Goal: Communication & Community: Answer question/provide support

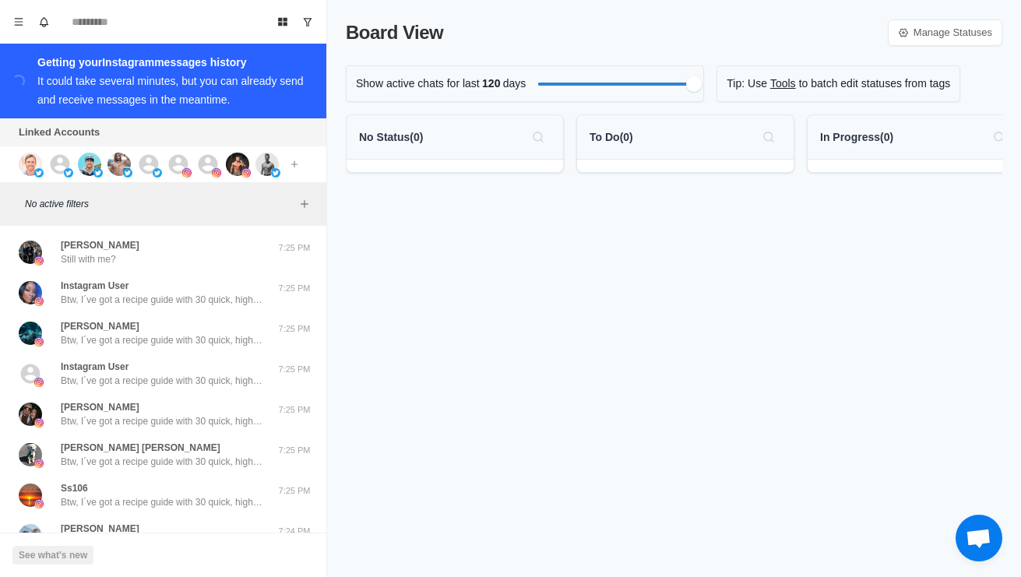
click at [22, 168] on img at bounding box center [30, 164] width 23 height 23
click at [60, 167] on icon at bounding box center [59, 164] width 23 height 23
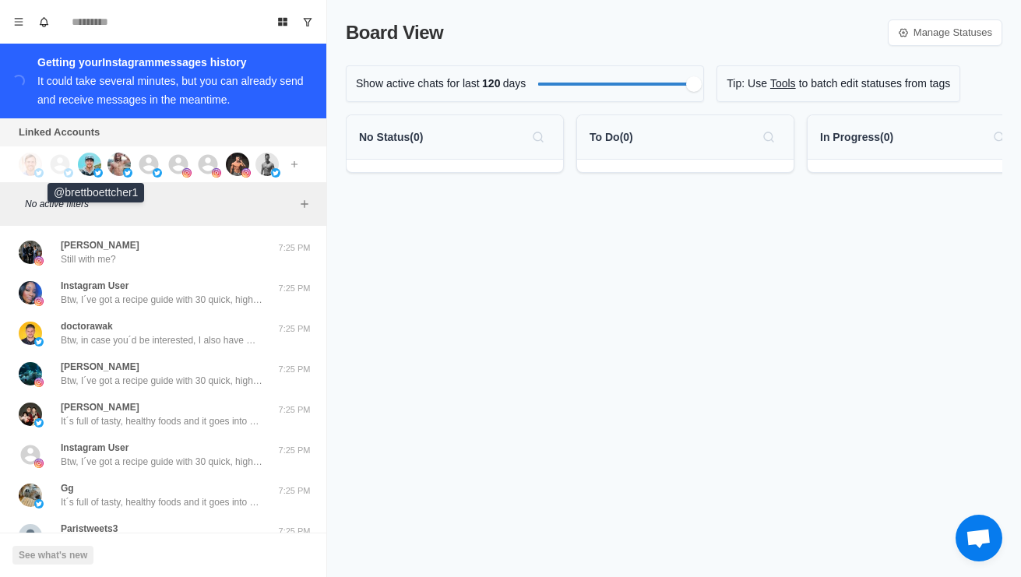
click at [94, 167] on img at bounding box center [89, 164] width 23 height 23
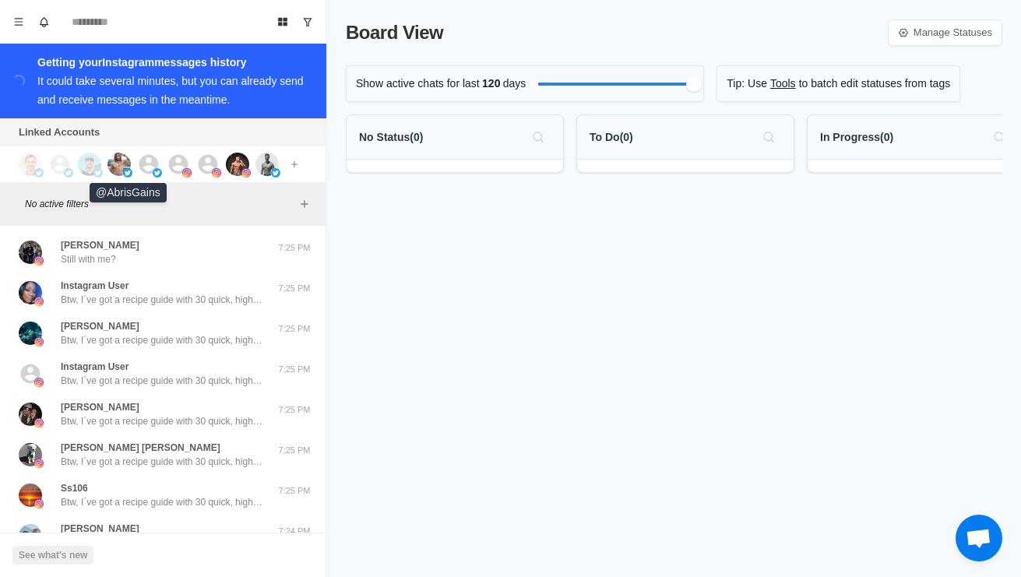
click at [121, 160] on img at bounding box center [118, 164] width 23 height 23
click at [146, 172] on icon at bounding box center [148, 163] width 19 height 19
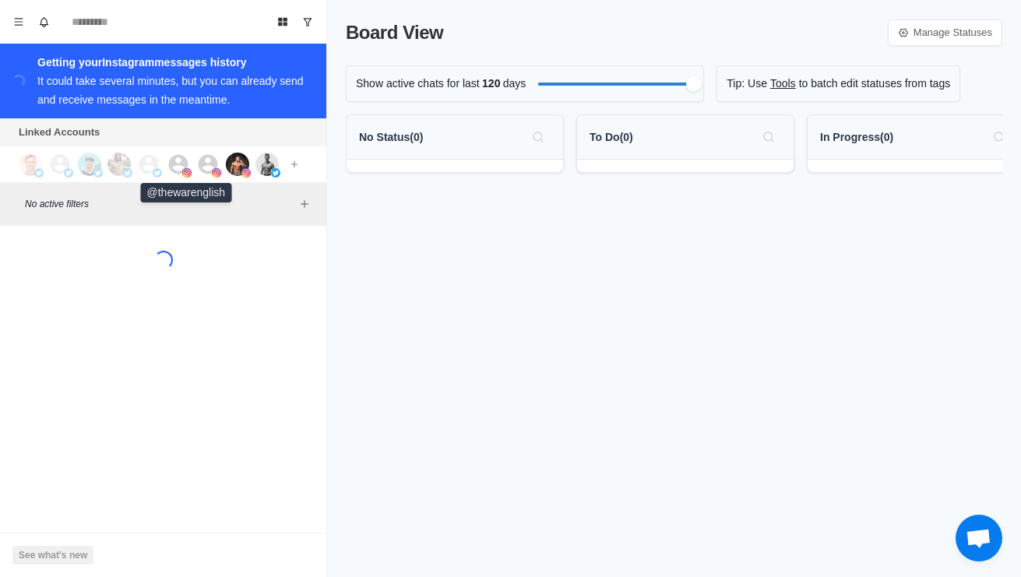
click at [177, 168] on icon at bounding box center [178, 164] width 23 height 23
click at [207, 169] on icon at bounding box center [207, 164] width 23 height 23
click at [237, 172] on img at bounding box center [237, 164] width 23 height 23
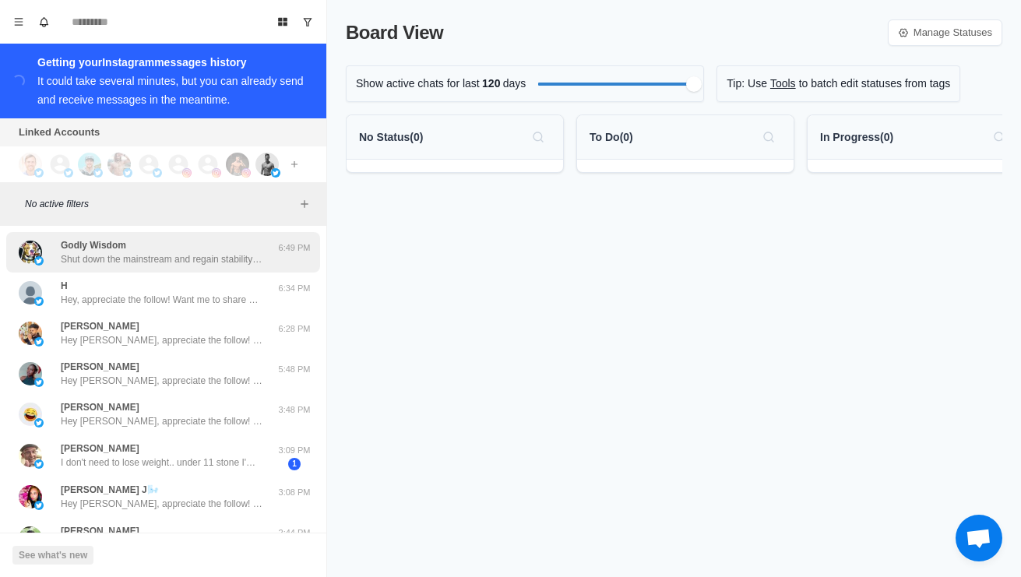
click at [32, 264] on img at bounding box center [30, 252] width 23 height 23
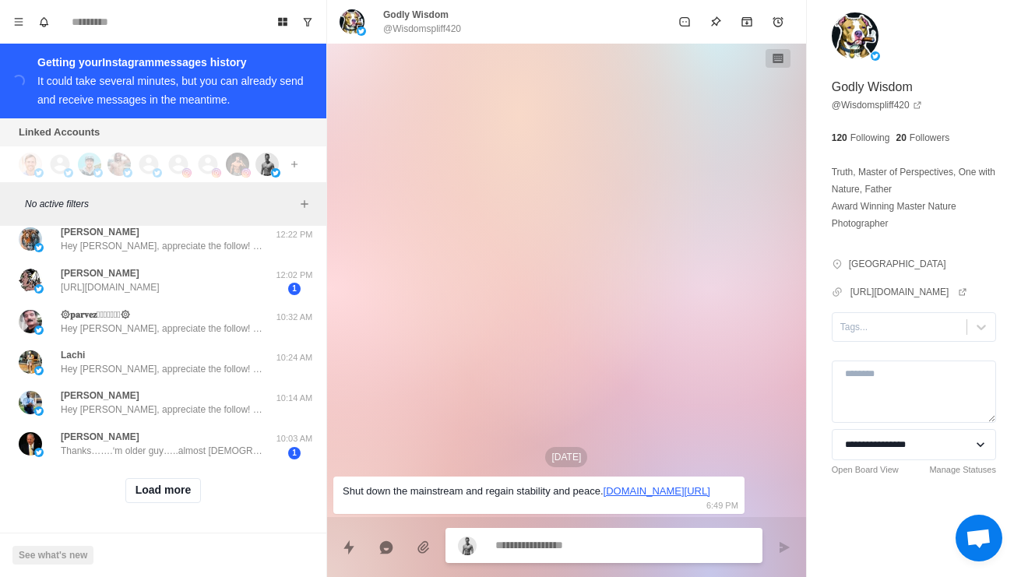
scroll to position [598, 0]
click at [131, 497] on button "Load more" at bounding box center [163, 490] width 76 height 25
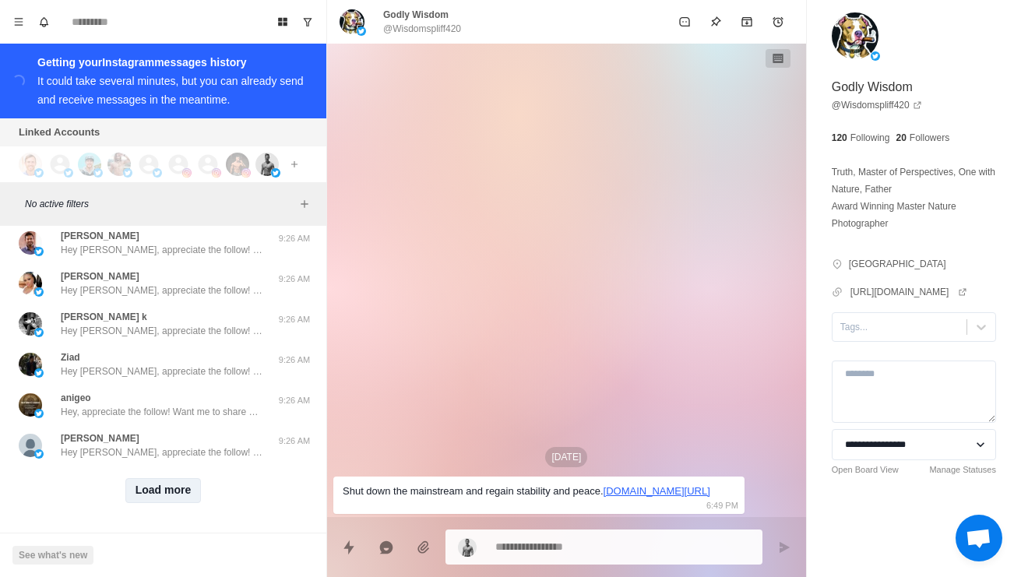
scroll to position [1423, 0]
click at [186, 497] on button "Load more" at bounding box center [163, 490] width 76 height 25
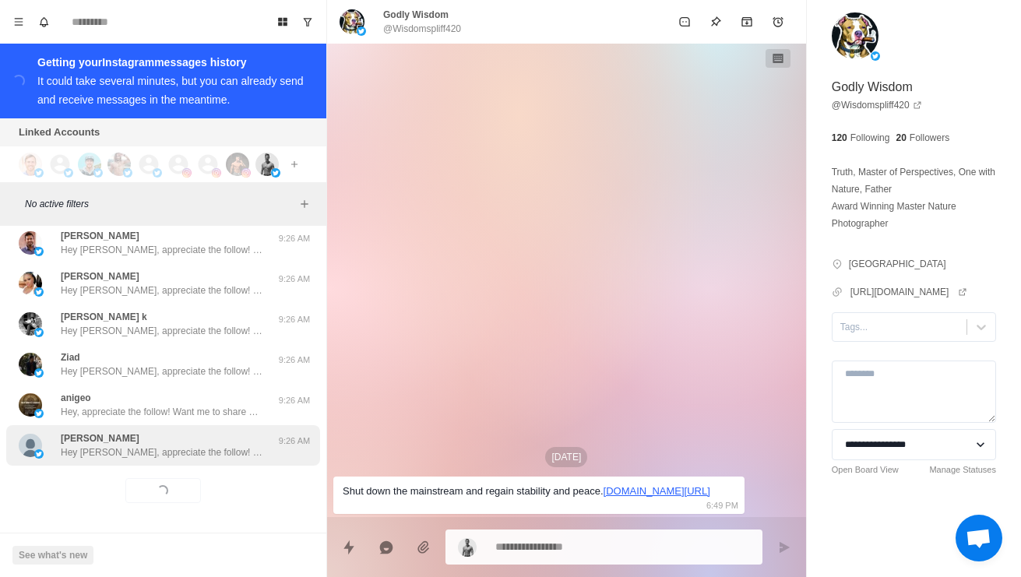
click at [223, 460] on div "[PERSON_NAME] Hey [PERSON_NAME], appreciate the follow! Want me to share with y…" at bounding box center [163, 445] width 314 height 40
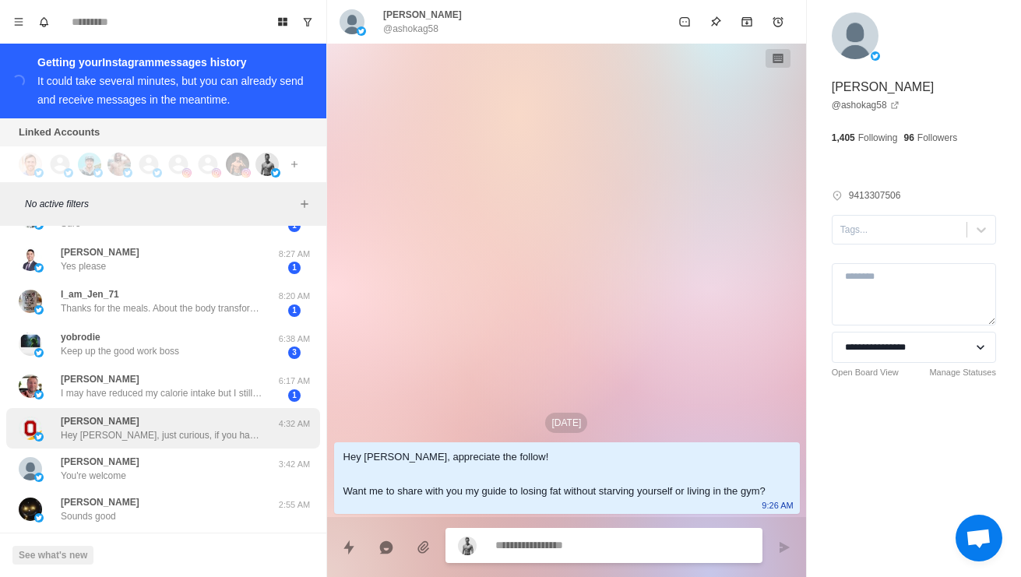
click at [259, 442] on p "Hey [PERSON_NAME], just curious, if you have any health goals you're working on…" at bounding box center [162, 435] width 202 height 14
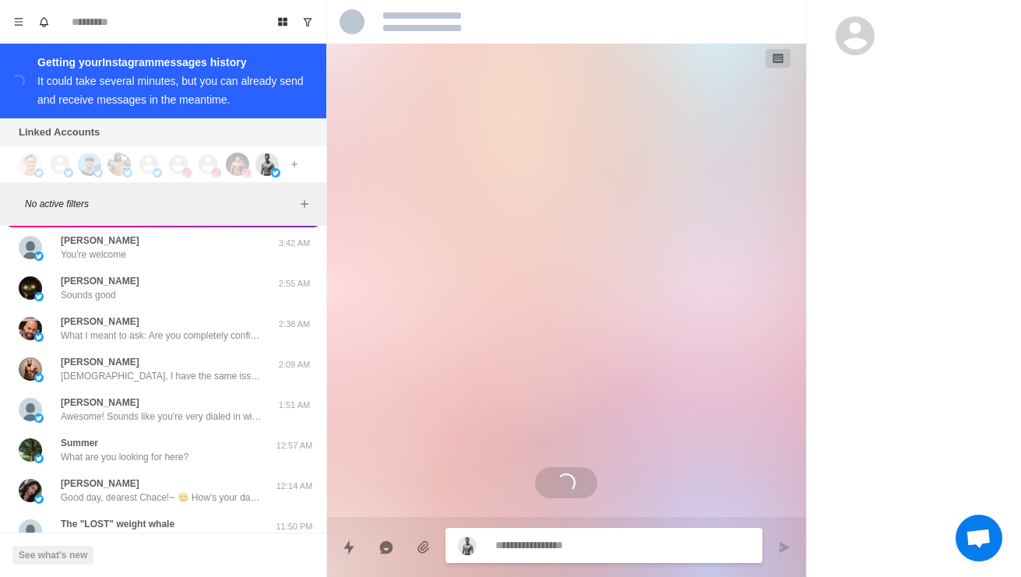
scroll to position [1931, 0]
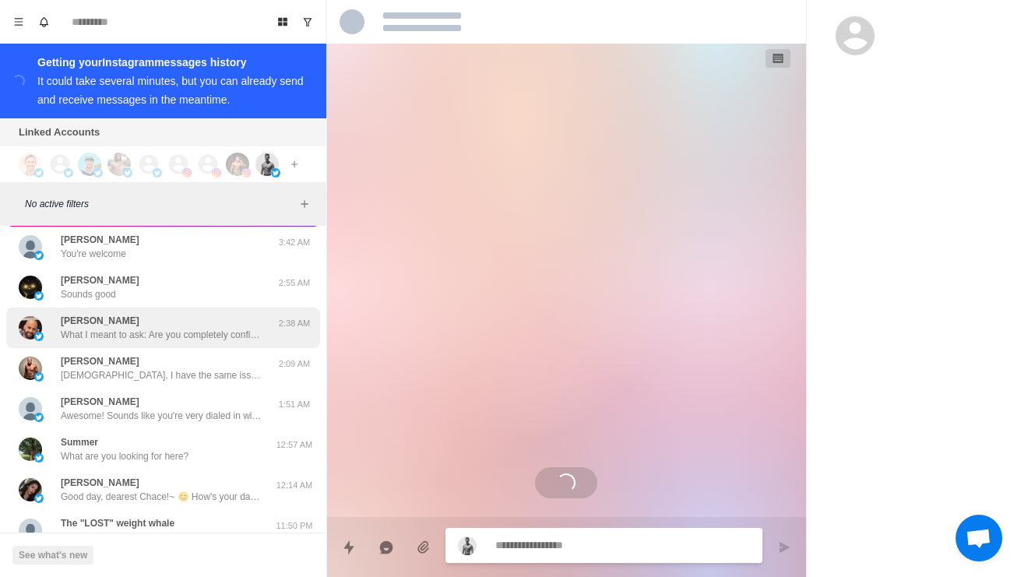
click at [273, 342] on div "[PERSON_NAME] What I meant to ask: Are you completely confident in your current…" at bounding box center [147, 328] width 256 height 28
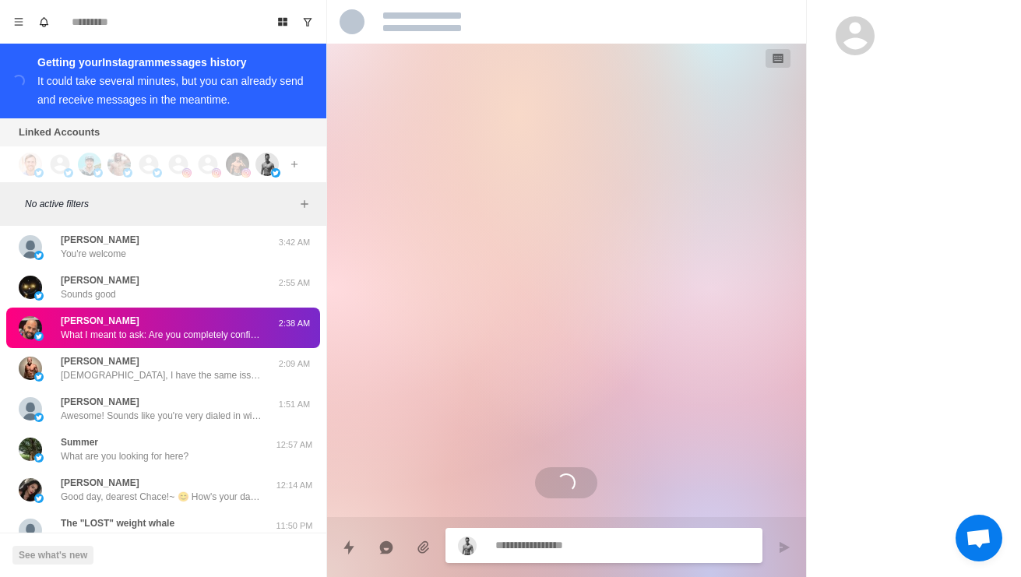
scroll to position [357, 0]
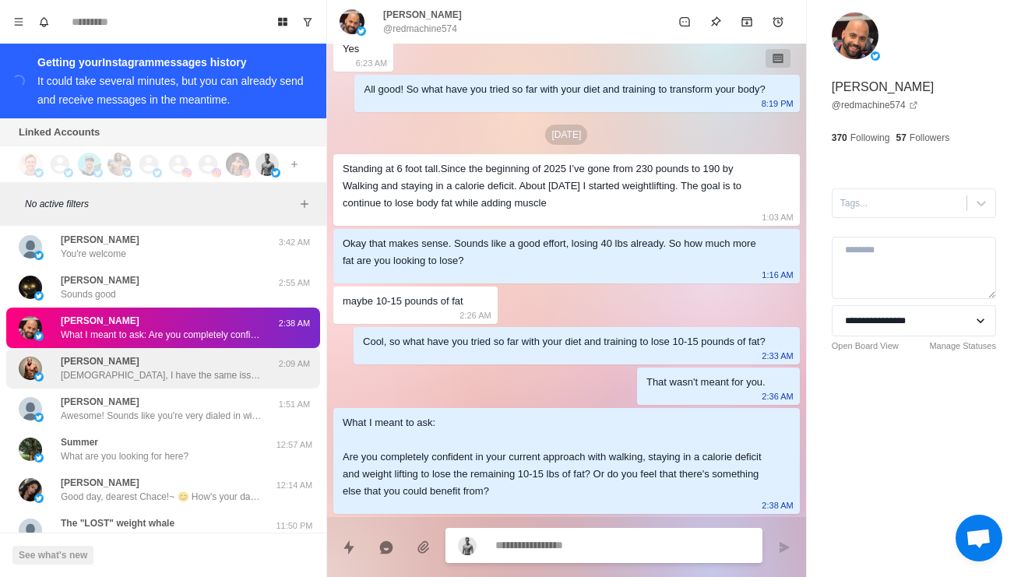
click at [250, 382] on div "[PERSON_NAME], I have the same issue. Good luck man" at bounding box center [162, 368] width 202 height 28
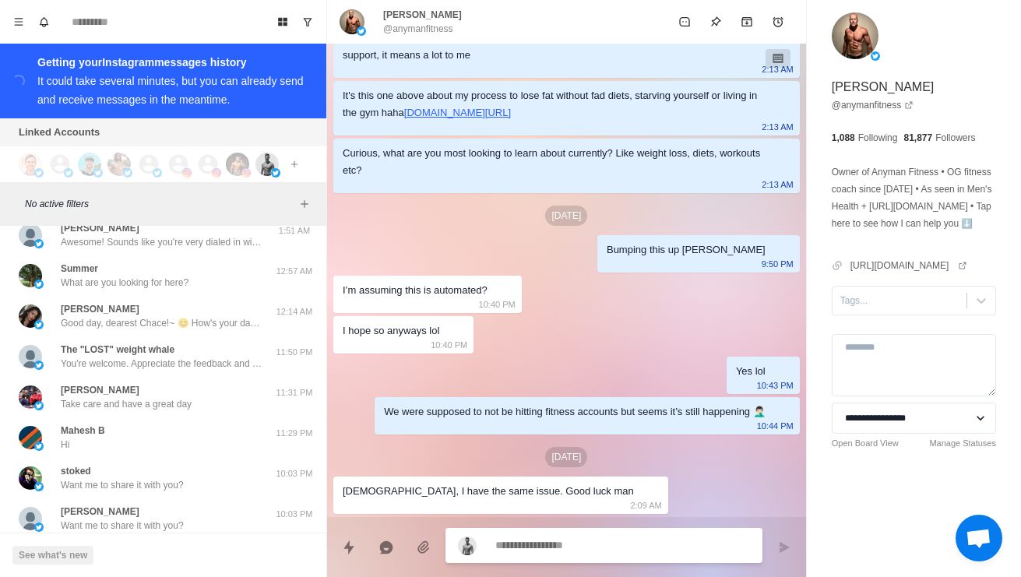
scroll to position [2105, 0]
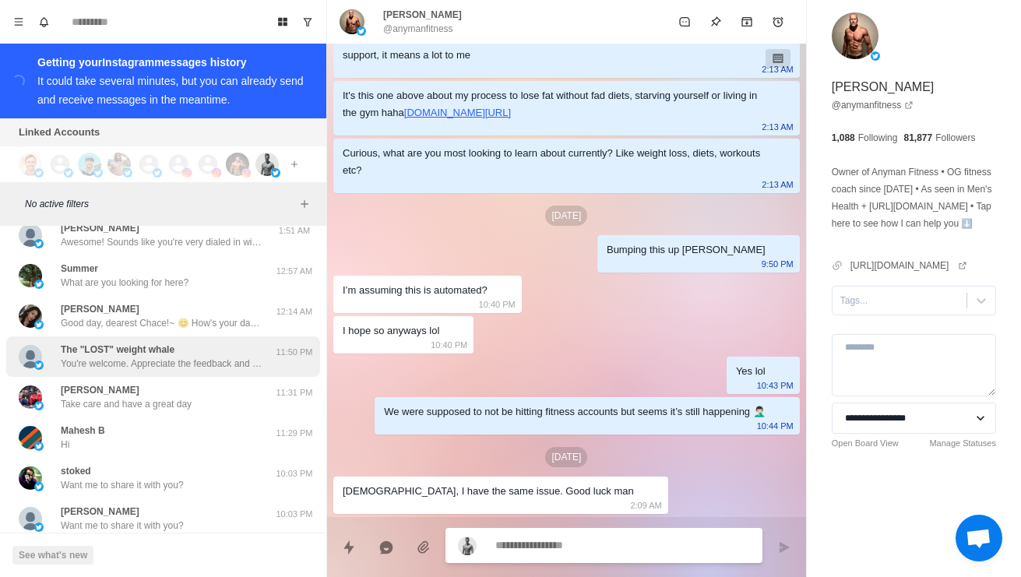
click at [231, 377] on div "The "LOST" weight whale You're welcome. Appreciate the feedback and its great t…" at bounding box center [163, 356] width 314 height 40
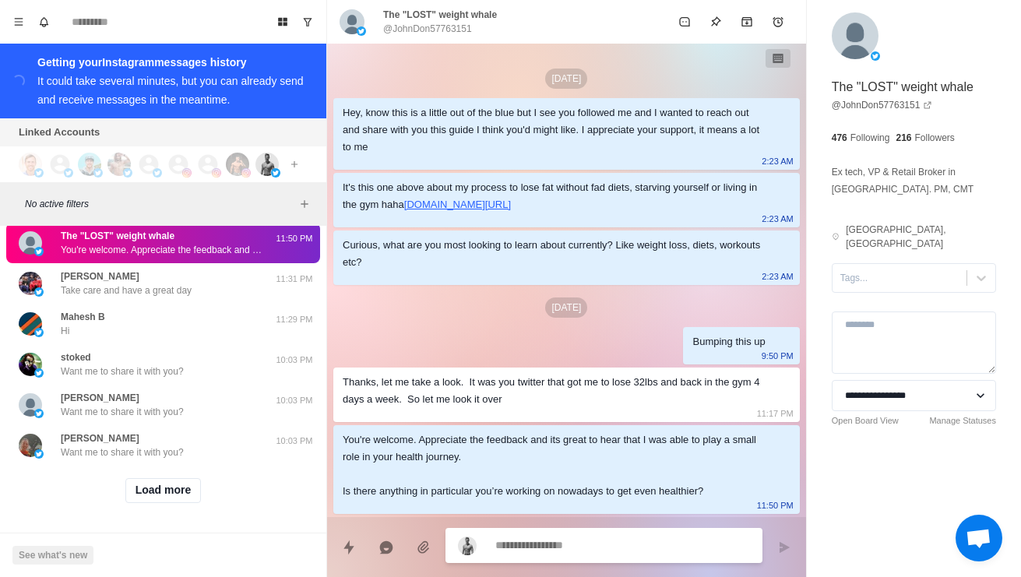
scroll to position [2253, 0]
click at [180, 495] on button "Load more" at bounding box center [163, 490] width 76 height 25
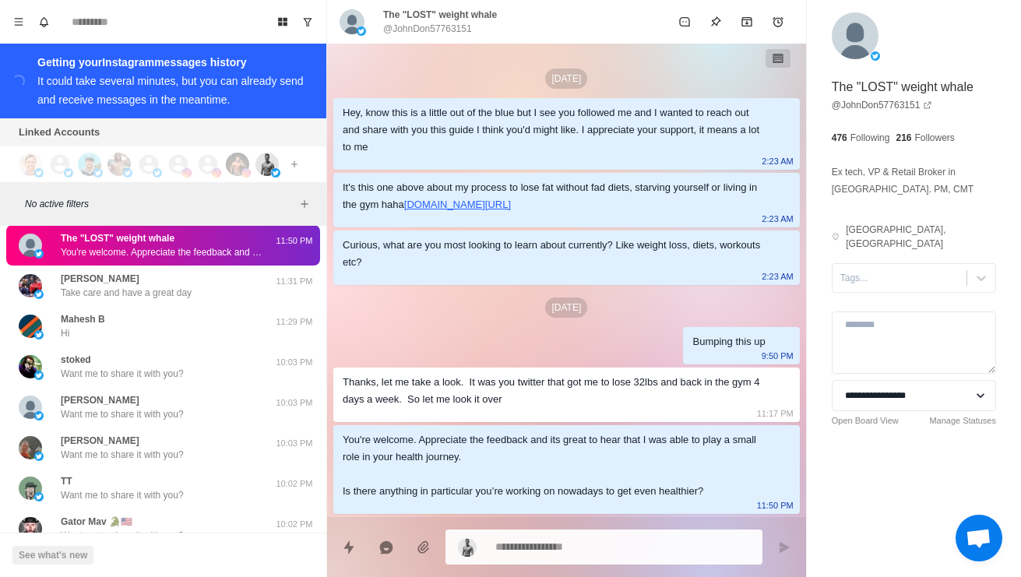
scroll to position [2215, 0]
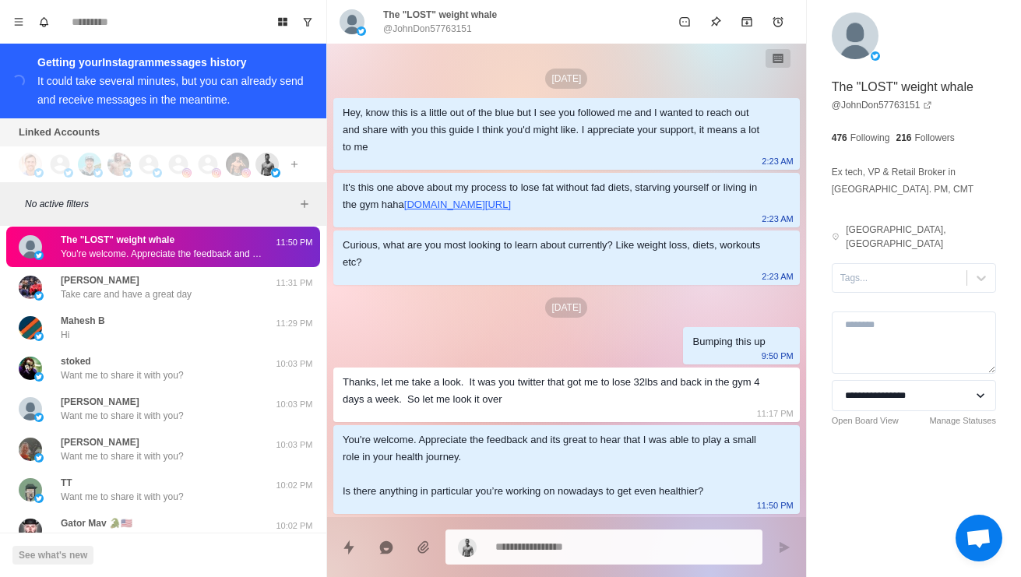
click at [640, 545] on textarea at bounding box center [622, 547] width 255 height 23
type textarea "*"
type textarea "**"
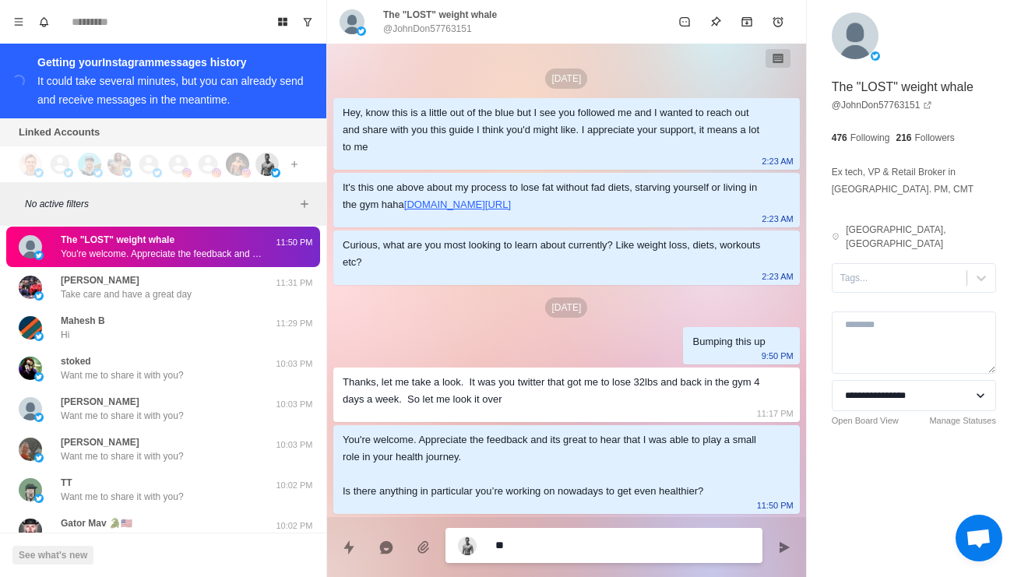
type textarea "*"
type textarea "***"
type textarea "*"
type textarea "**********"
type textarea "*"
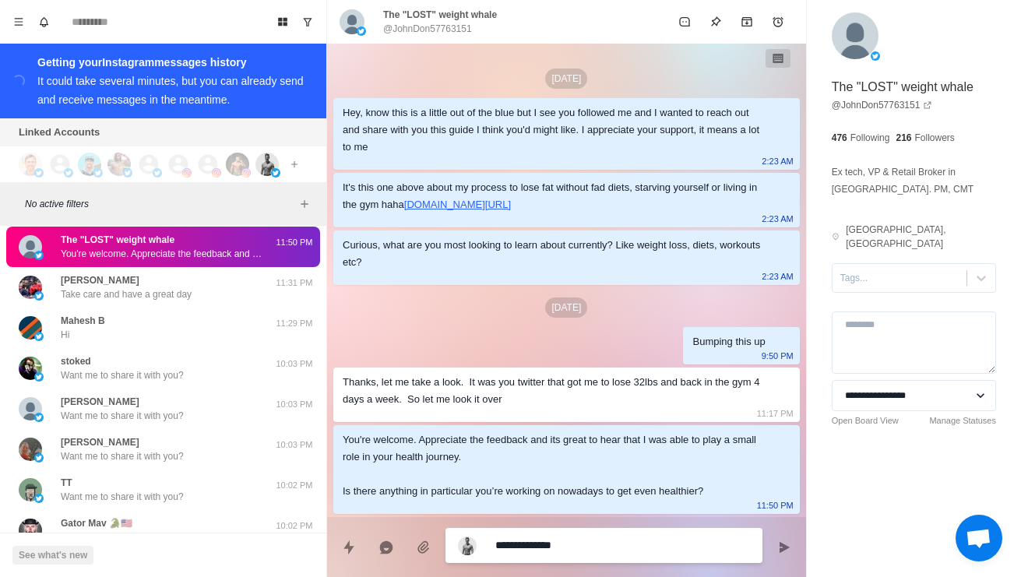
type textarea "**********"
type textarea "*"
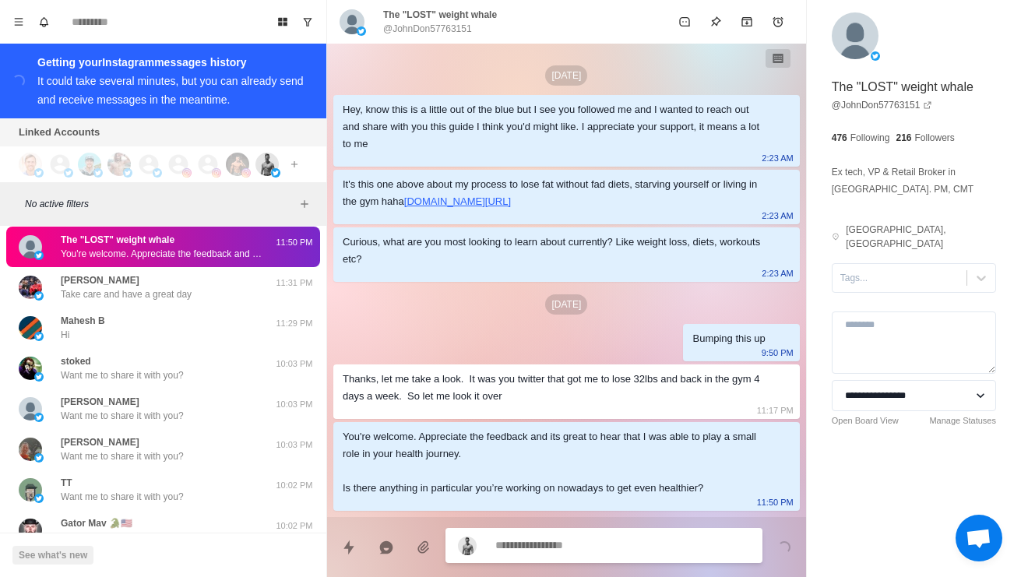
scroll to position [76, 0]
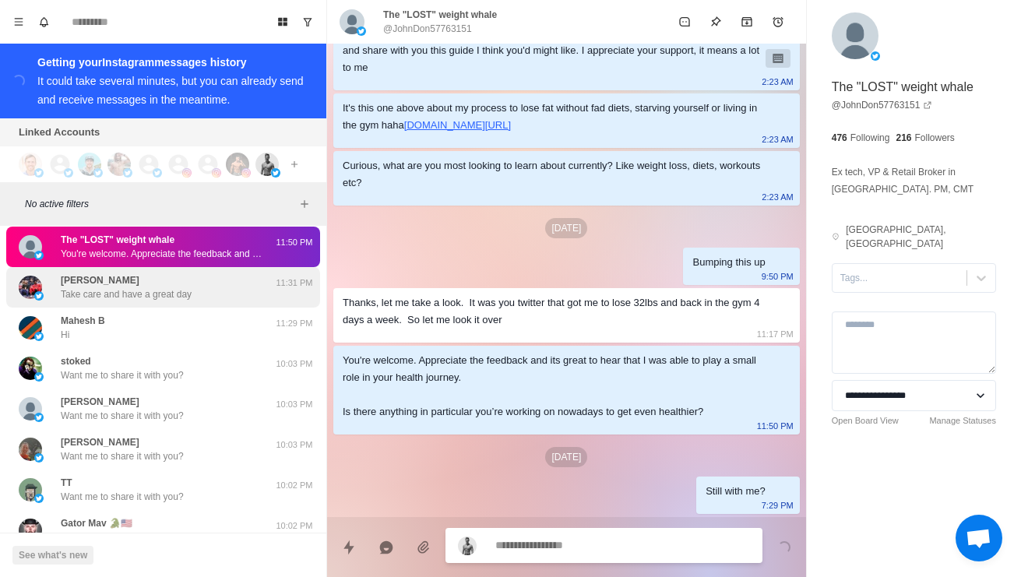
click at [238, 307] on div "[PERSON_NAME] Take care and have a great day 11:31 PM" at bounding box center [163, 287] width 314 height 40
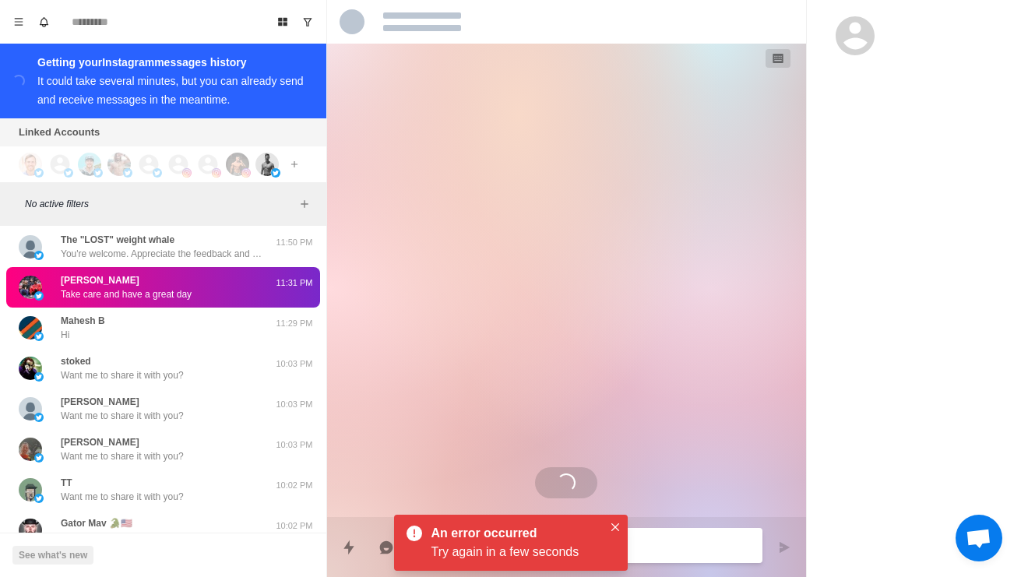
scroll to position [539, 0]
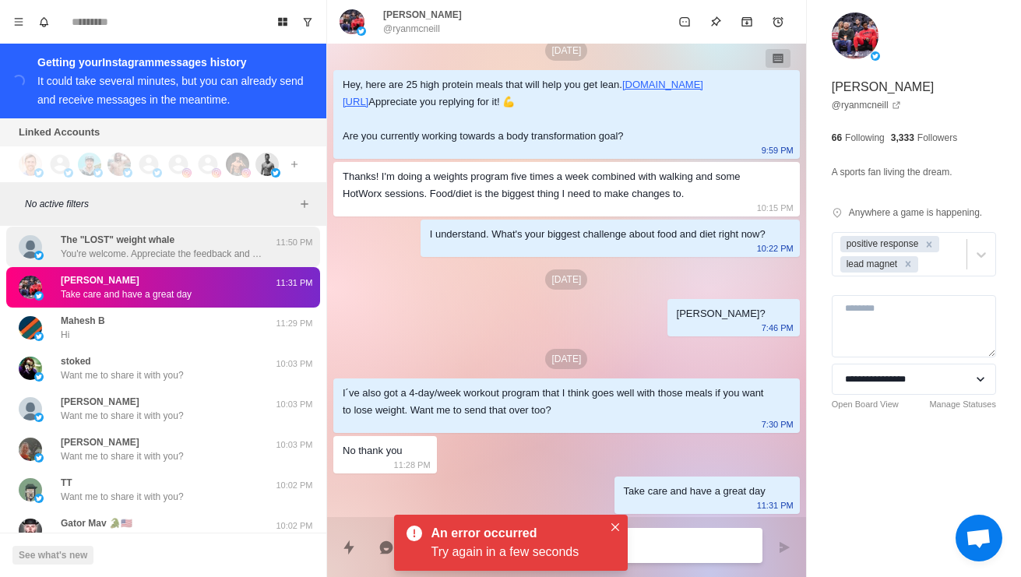
click at [164, 261] on p "You're welcome. Appreciate the feedback and its great to hear that I was able t…" at bounding box center [162, 254] width 202 height 14
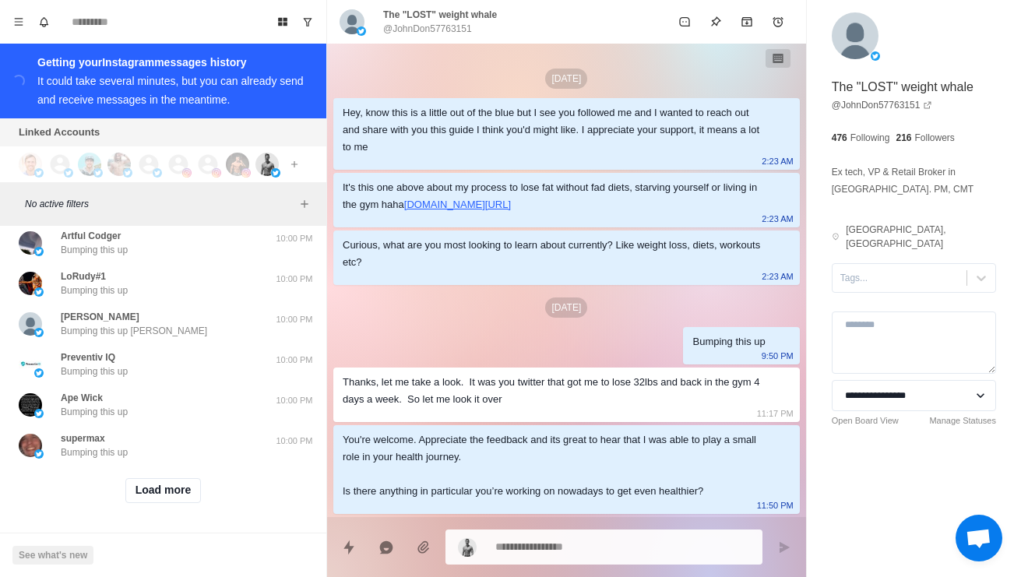
scroll to position [3078, 0]
click at [172, 500] on button "Load more" at bounding box center [163, 490] width 76 height 25
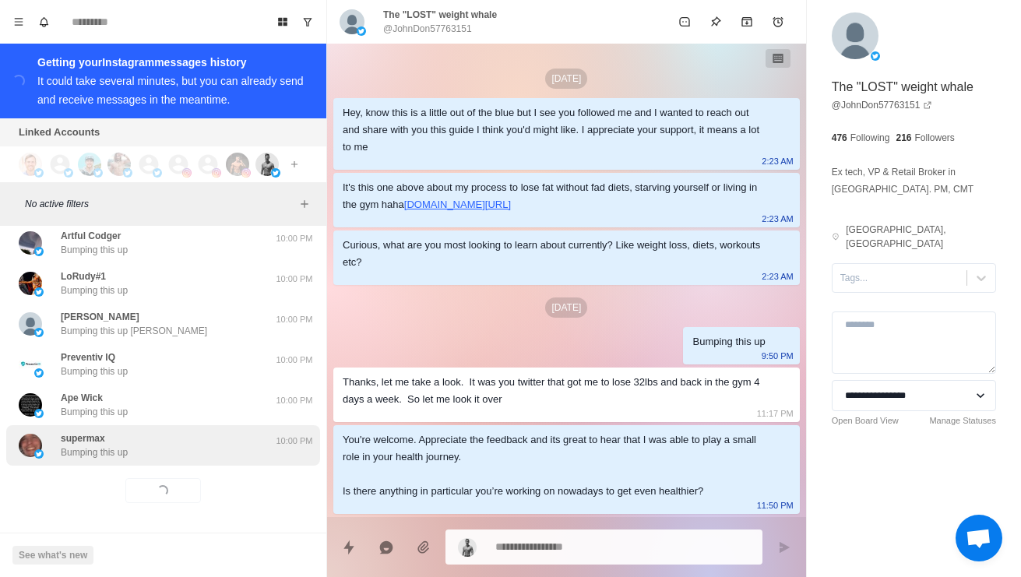
click at [220, 458] on div "supermax Bumping this up" at bounding box center [147, 445] width 256 height 28
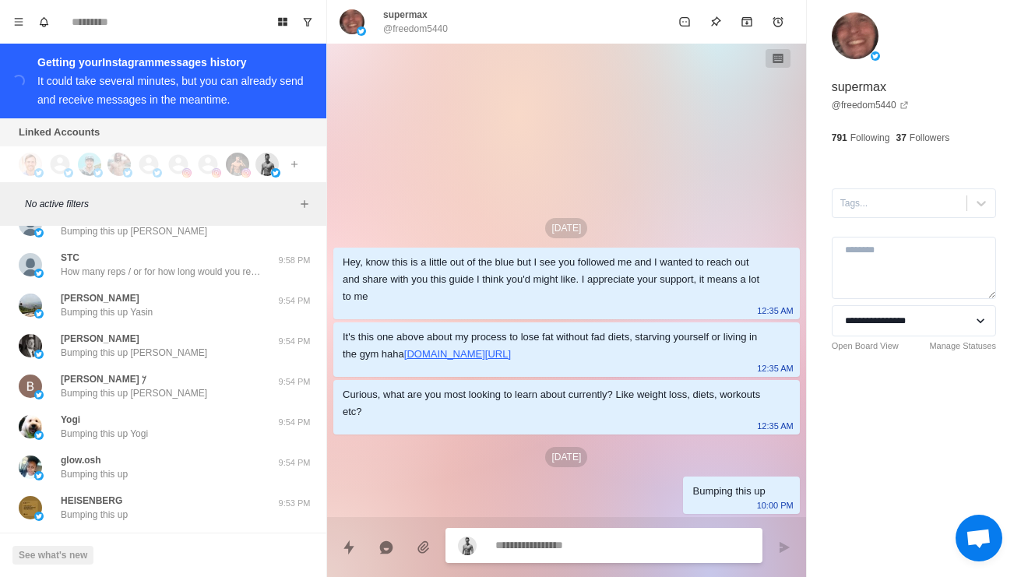
scroll to position [3617, 0]
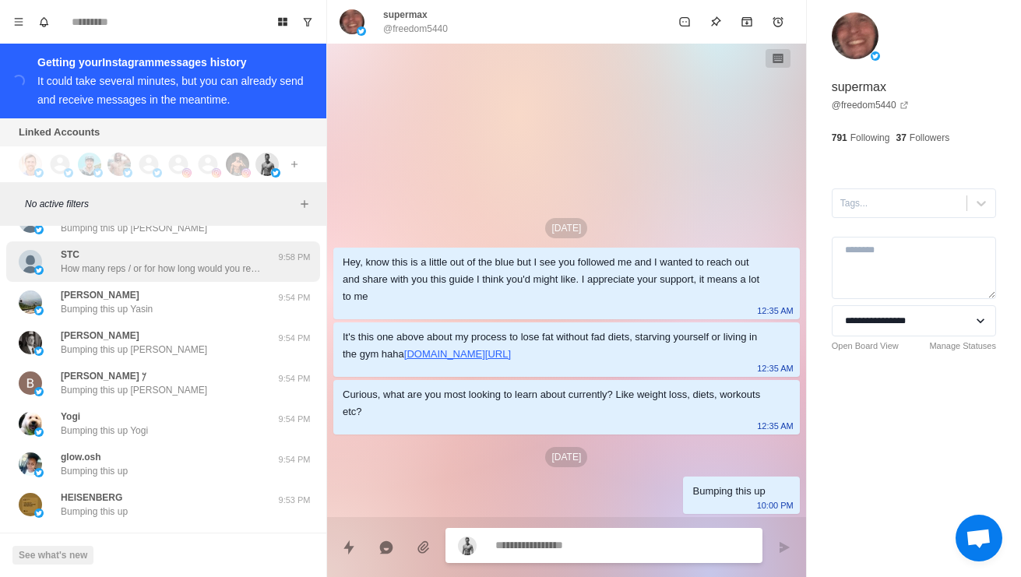
click at [255, 276] on p "How many reps / or for how long would you recommend and how often?" at bounding box center [162, 269] width 202 height 14
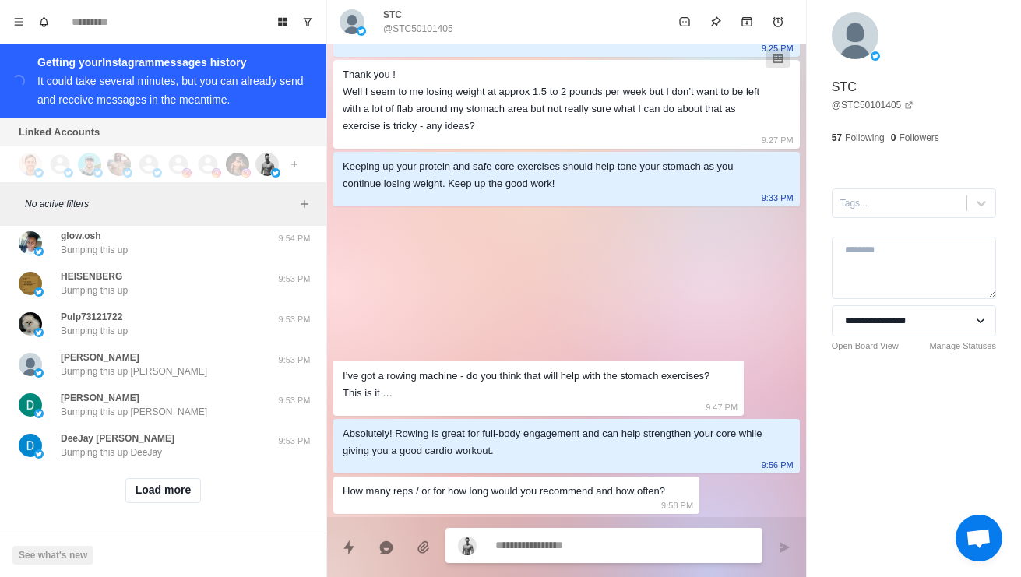
scroll to position [3903, 0]
click at [184, 500] on button "Load more" at bounding box center [163, 490] width 76 height 25
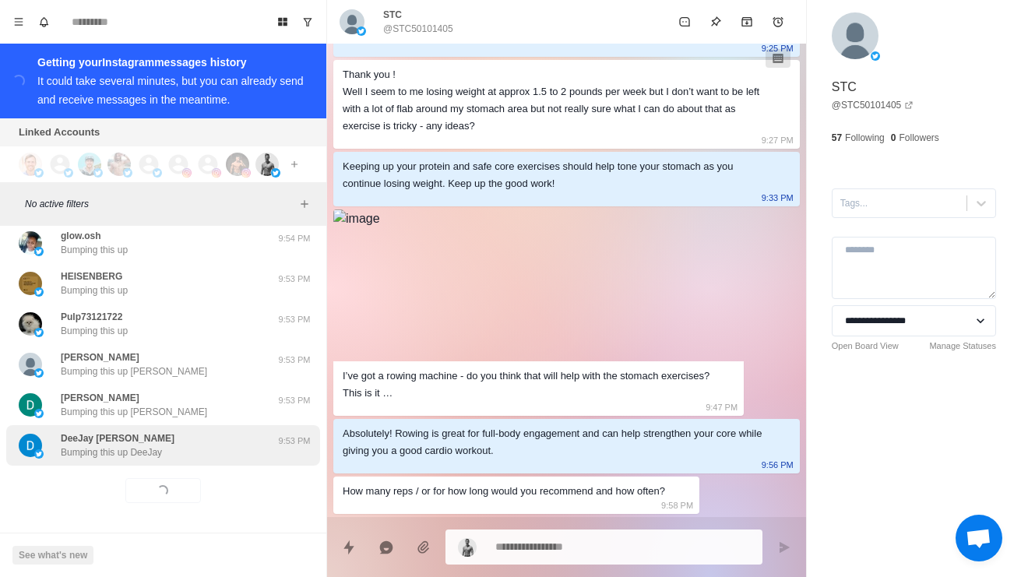
click at [228, 451] on div "DeeJay [PERSON_NAME] Bumping this up DeeJay" at bounding box center [147, 445] width 256 height 28
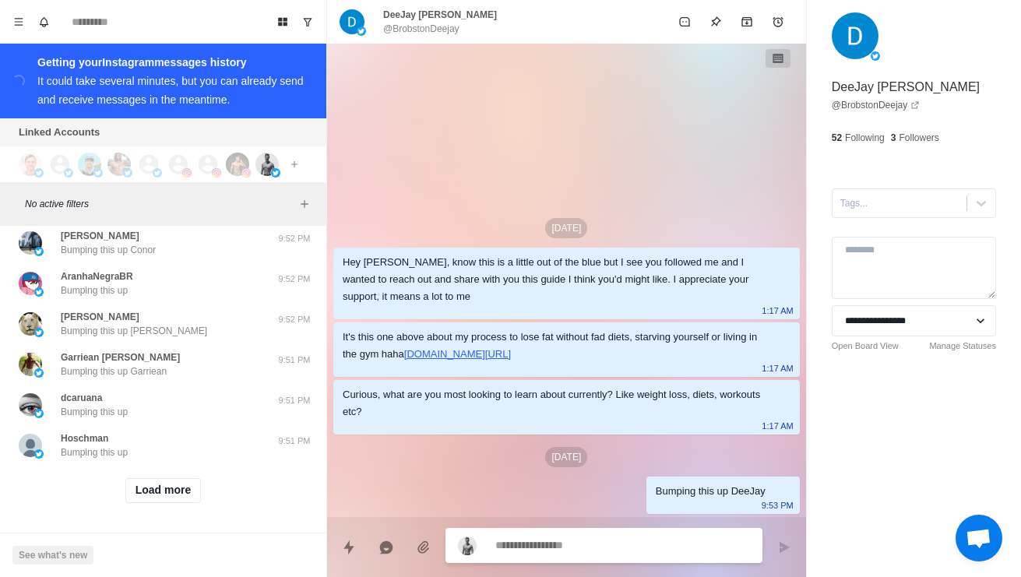
scroll to position [4728, 0]
click at [191, 494] on button "Load more" at bounding box center [163, 490] width 76 height 25
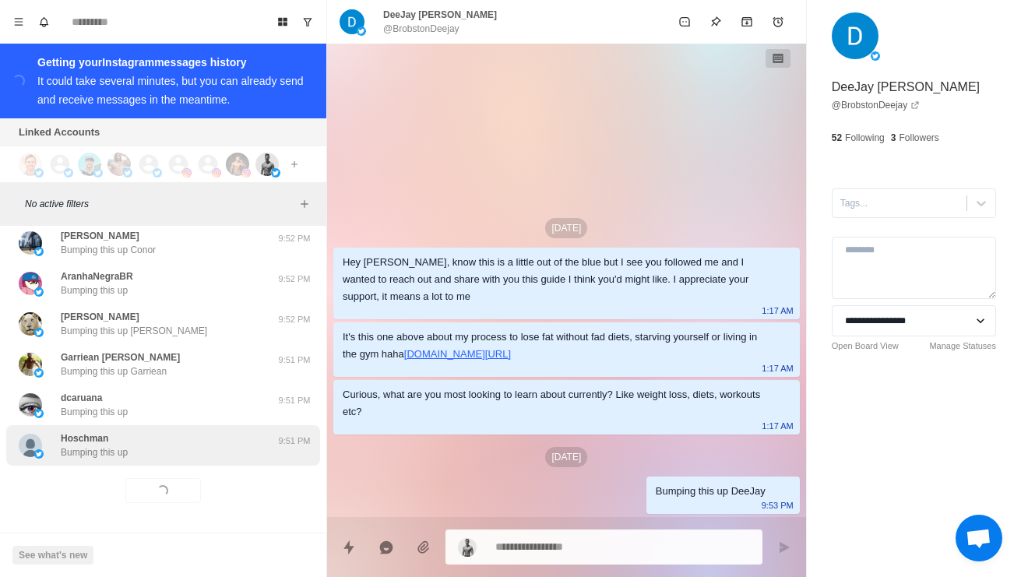
click at [247, 447] on div "Hoschman Bumping this up" at bounding box center [147, 445] width 256 height 28
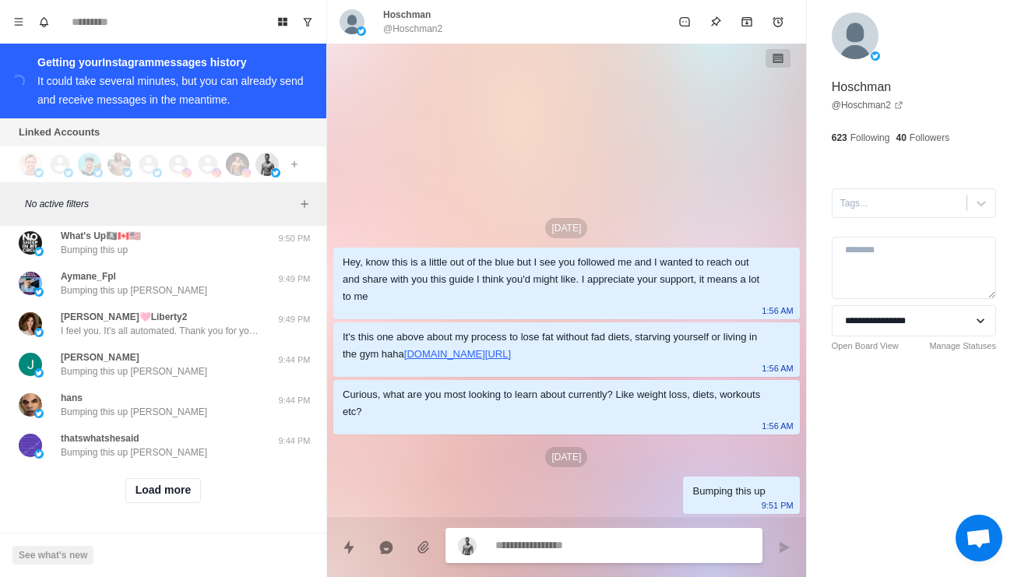
scroll to position [5553, 0]
click at [177, 495] on button "Load more" at bounding box center [163, 490] width 76 height 25
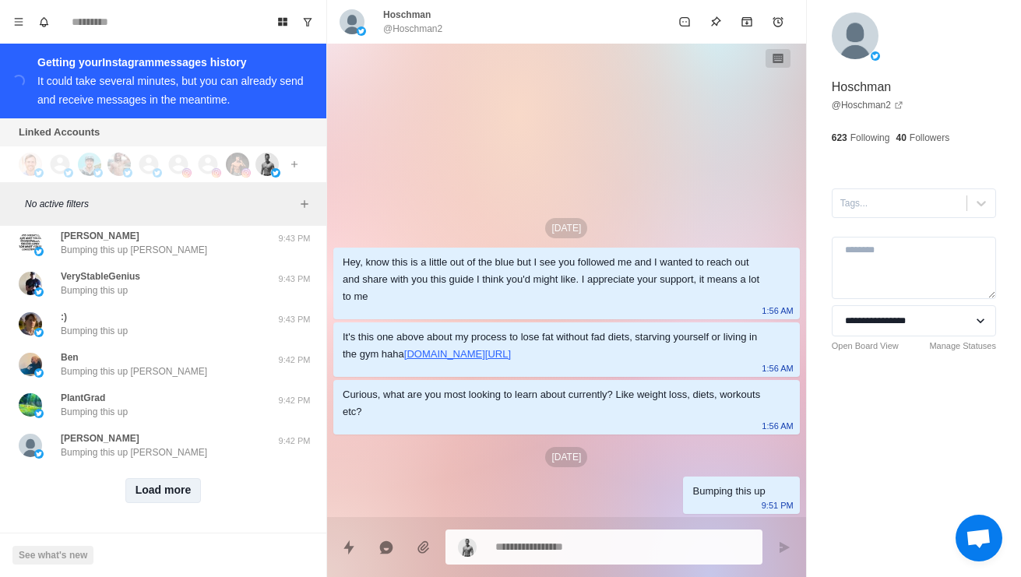
scroll to position [6379, 0]
click at [175, 497] on button "Load more" at bounding box center [163, 490] width 76 height 25
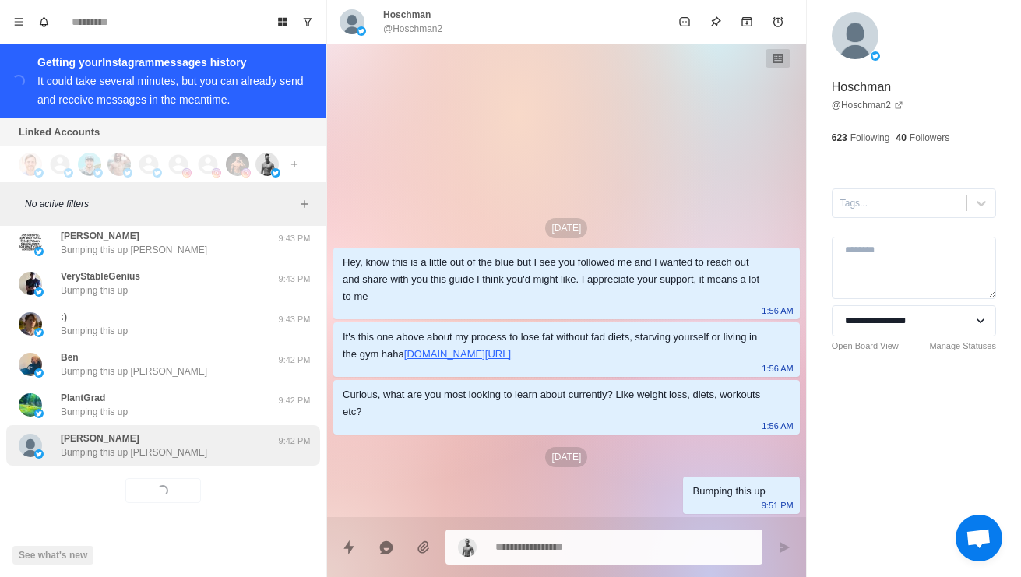
click at [220, 450] on div "[PERSON_NAME] Bumping this up [PERSON_NAME]" at bounding box center [147, 445] width 256 height 28
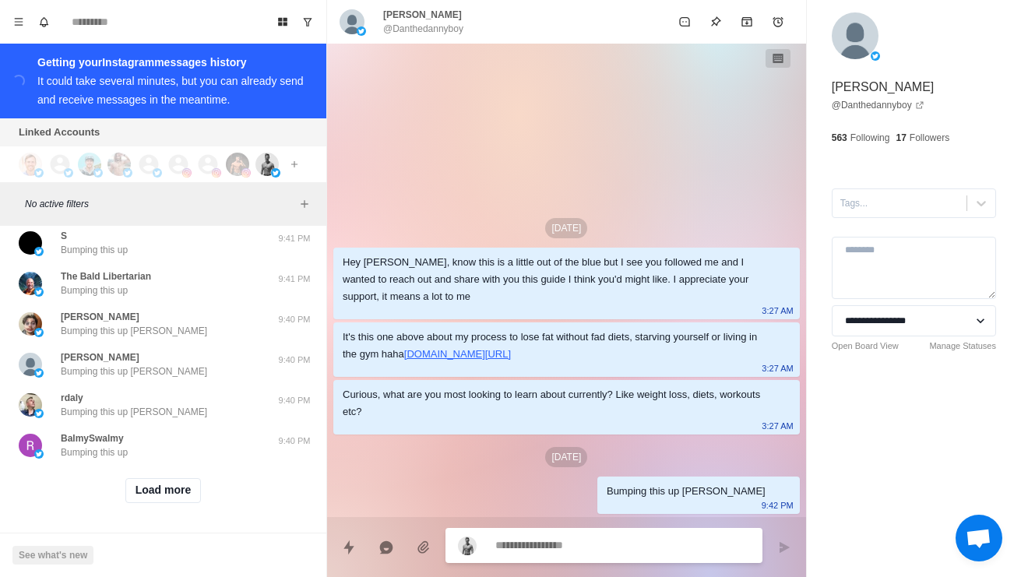
scroll to position [7204, 0]
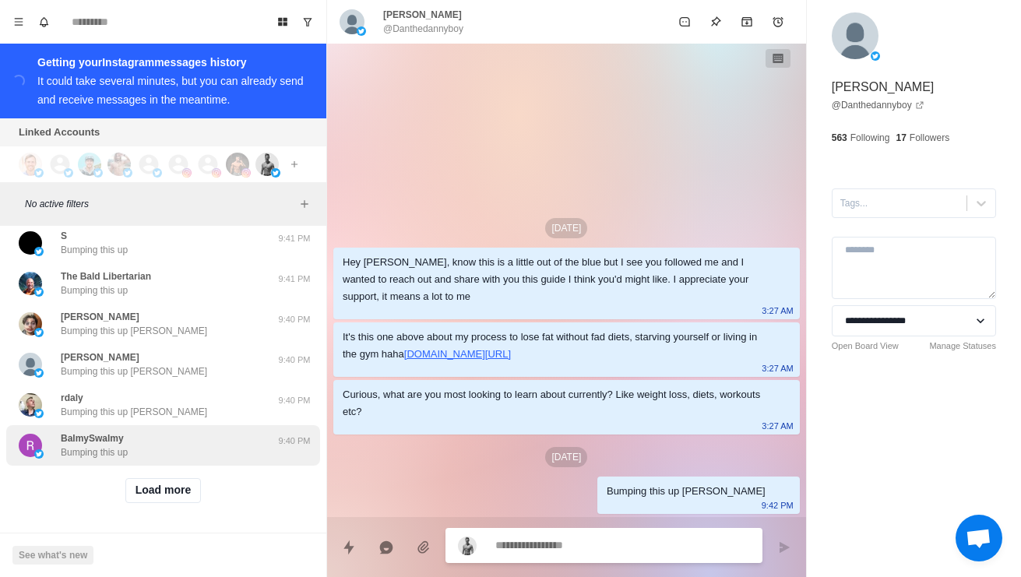
click at [233, 460] on div "BalmySwalmy Bumping this up 9:40 PM" at bounding box center [163, 445] width 314 height 40
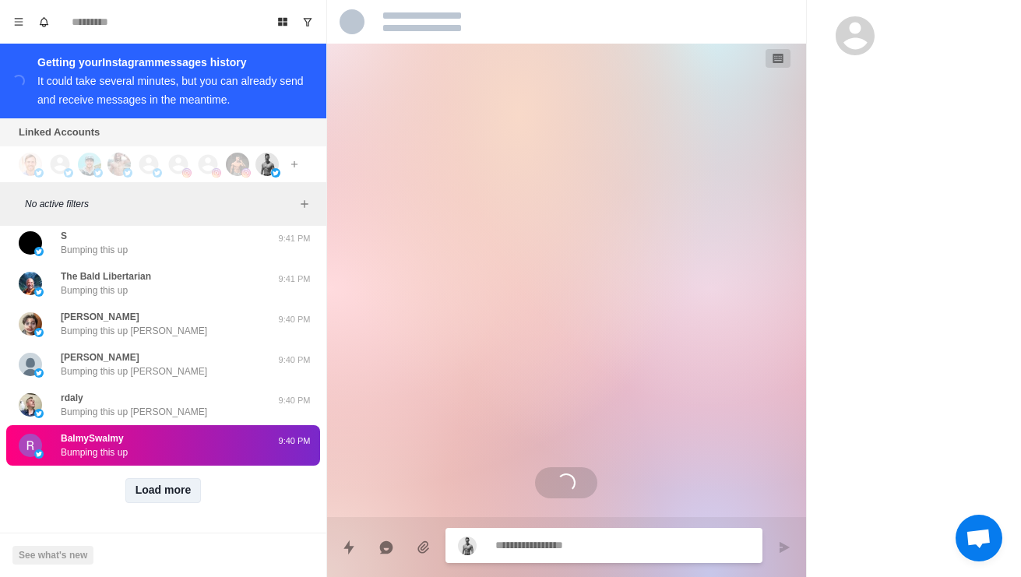
click at [200, 486] on button "Load more" at bounding box center [163, 490] width 76 height 25
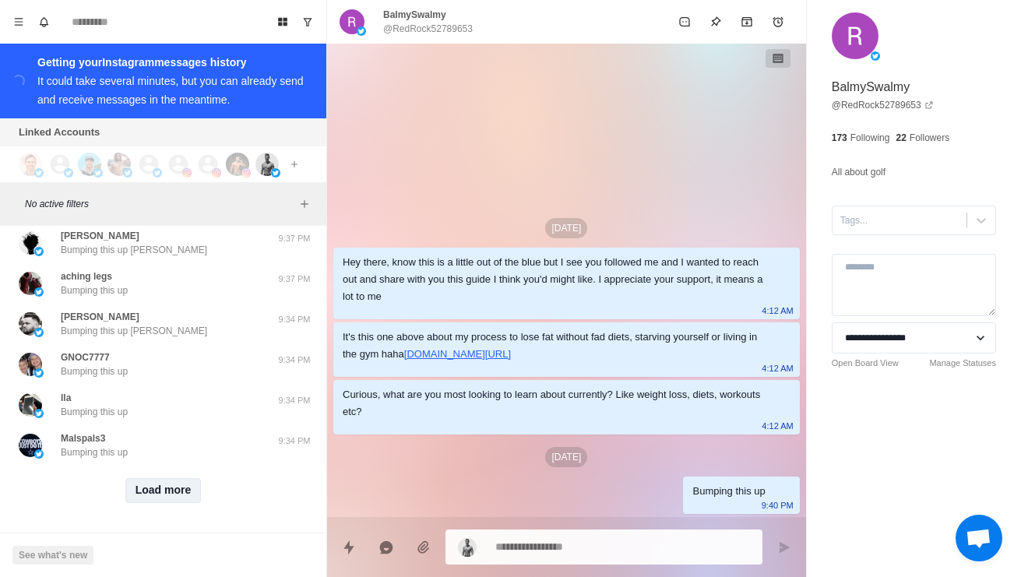
scroll to position [8029, 0]
click at [189, 494] on button "Load more" at bounding box center [163, 490] width 76 height 25
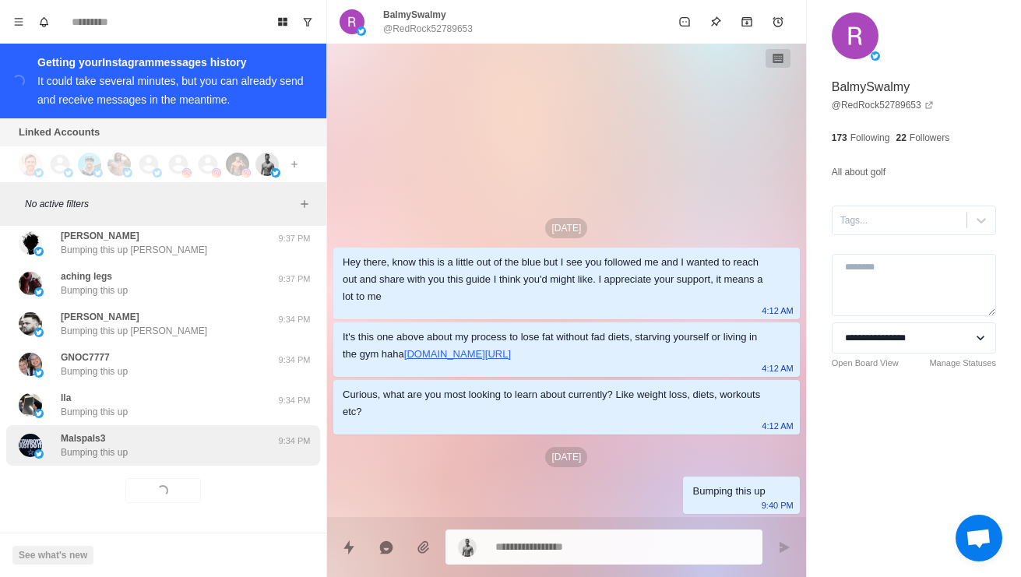
click at [225, 456] on div "Malspals3 Bumping this up" at bounding box center [147, 445] width 256 height 28
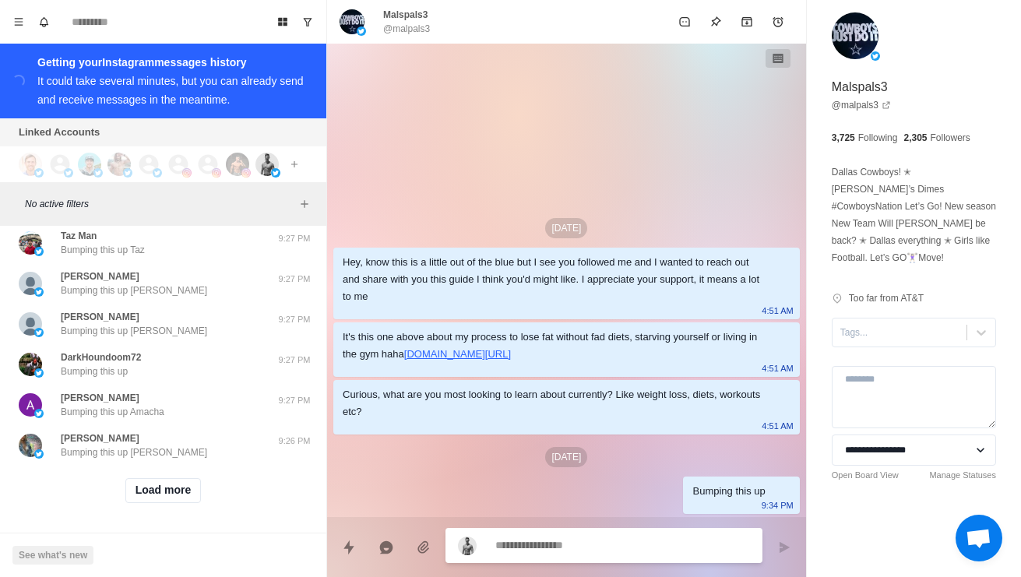
scroll to position [8854, 0]
click at [184, 497] on button "Load more" at bounding box center [163, 490] width 76 height 25
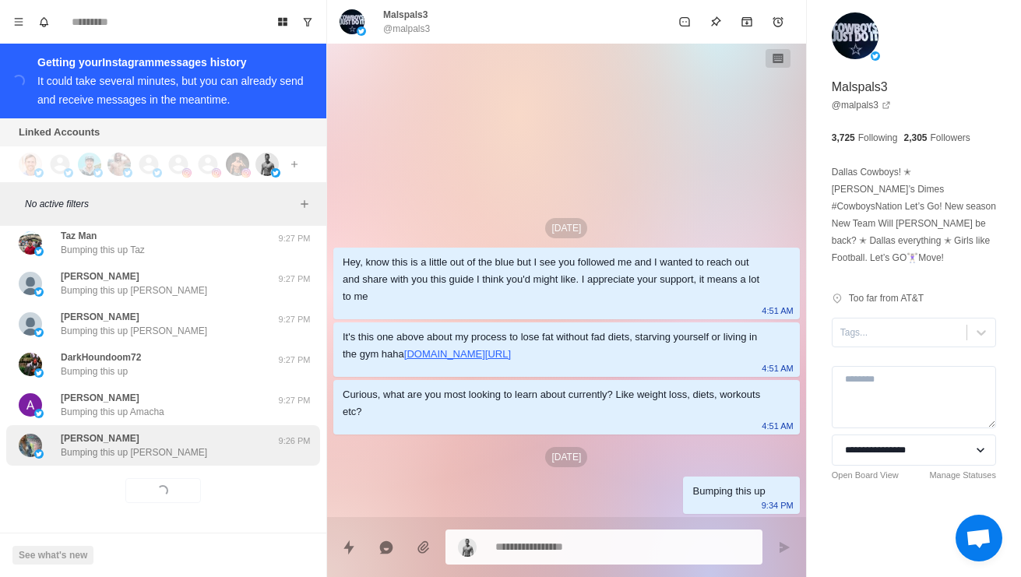
click at [219, 449] on div "[PERSON_NAME] Bumping this up [PERSON_NAME]" at bounding box center [147, 445] width 256 height 28
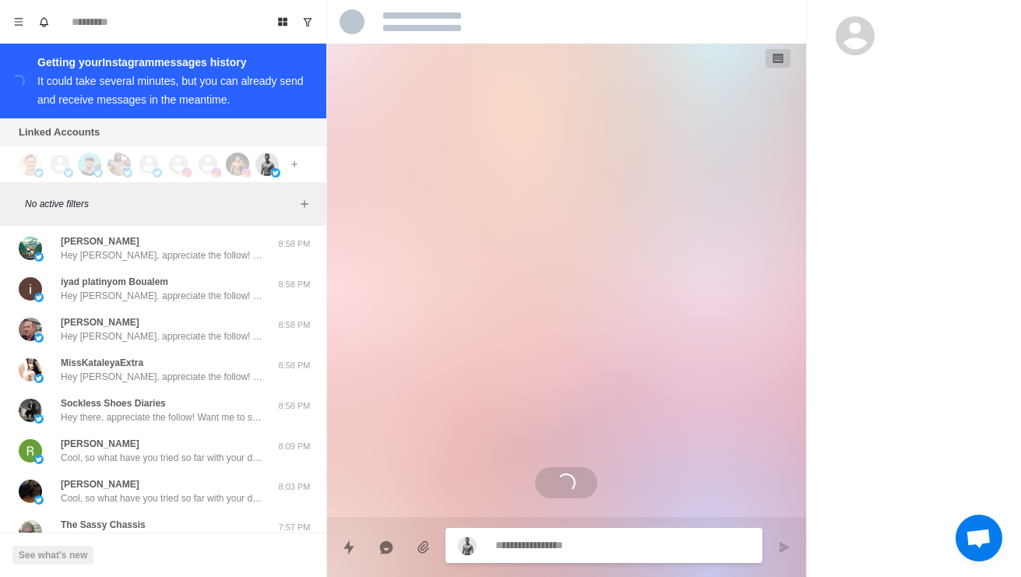
scroll to position [9220, 0]
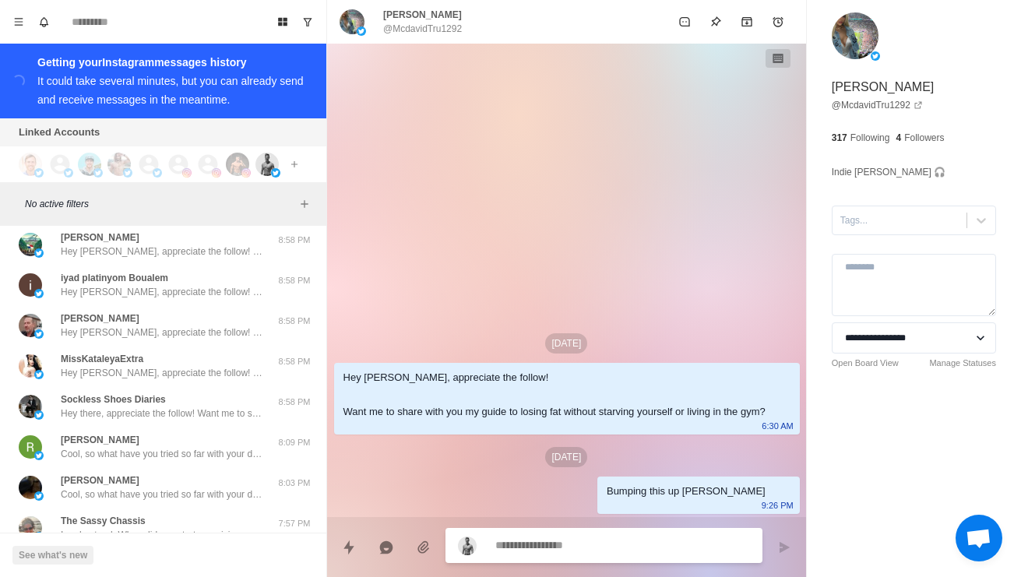
click at [261, 224] on div "[PERSON_NAME] 🌞🌱 No problem. Thanks for your support! 9:16 PM" at bounding box center [163, 204] width 314 height 40
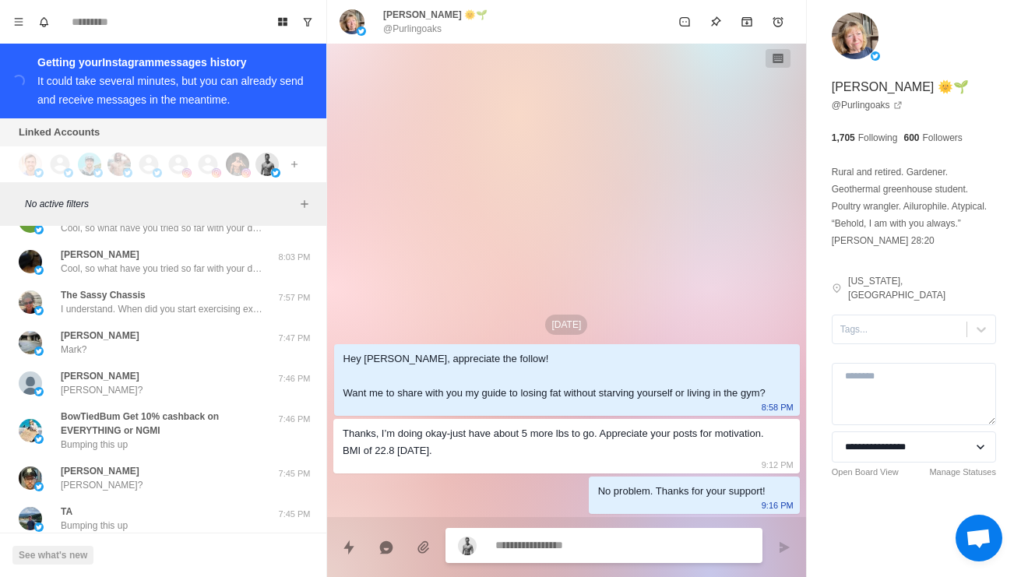
scroll to position [9454, 0]
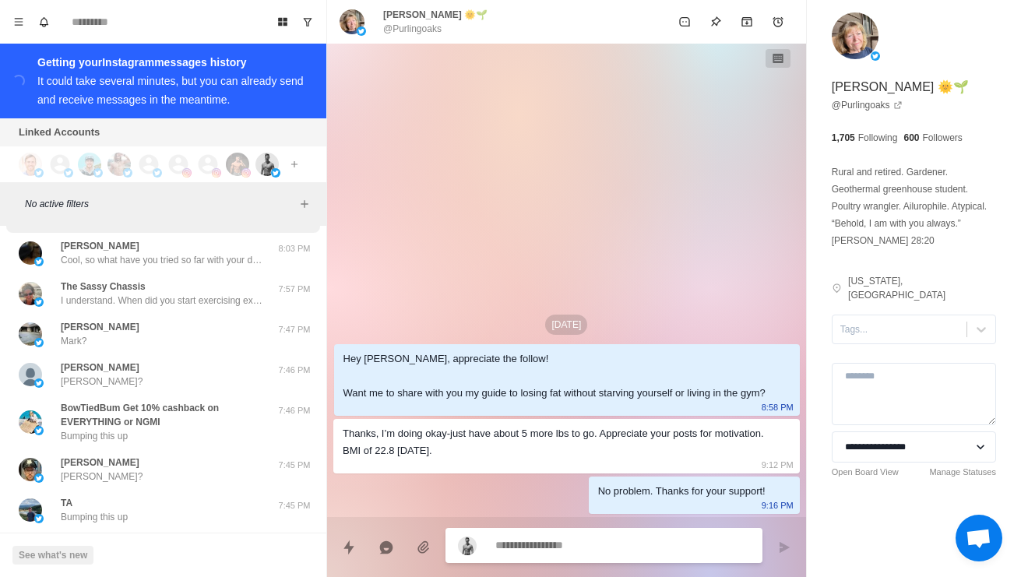
click at [263, 227] on div "[PERSON_NAME], so what have you tried so far with your diet and training to get…" at bounding box center [147, 213] width 256 height 28
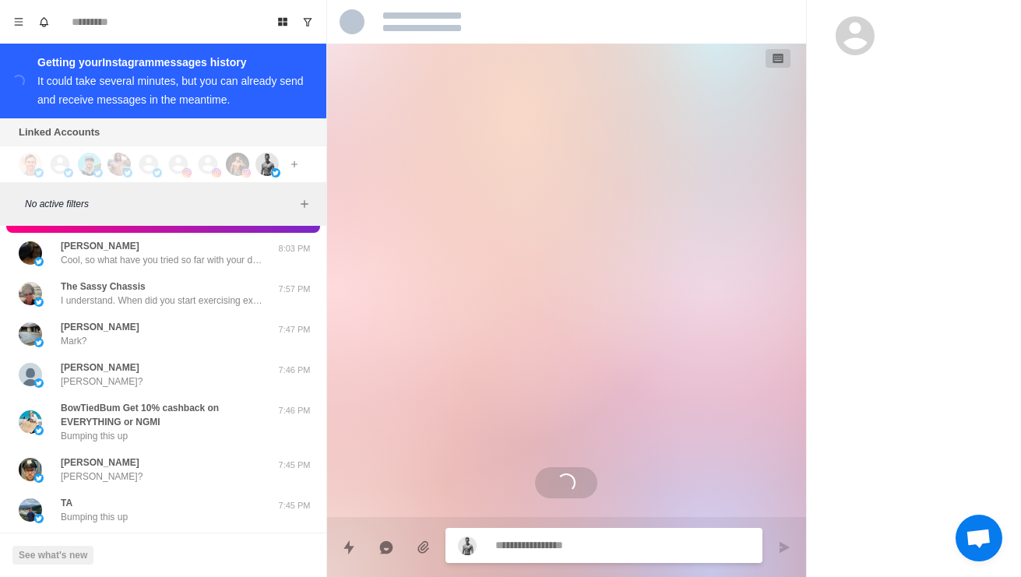
scroll to position [51, 0]
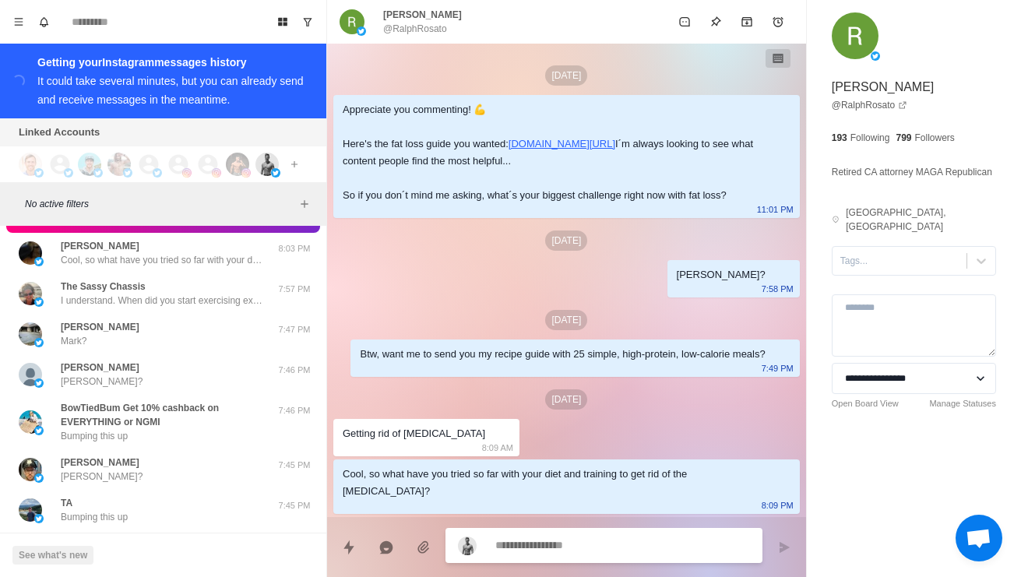
type textarea "*"
type textarea "**********"
type textarea "*"
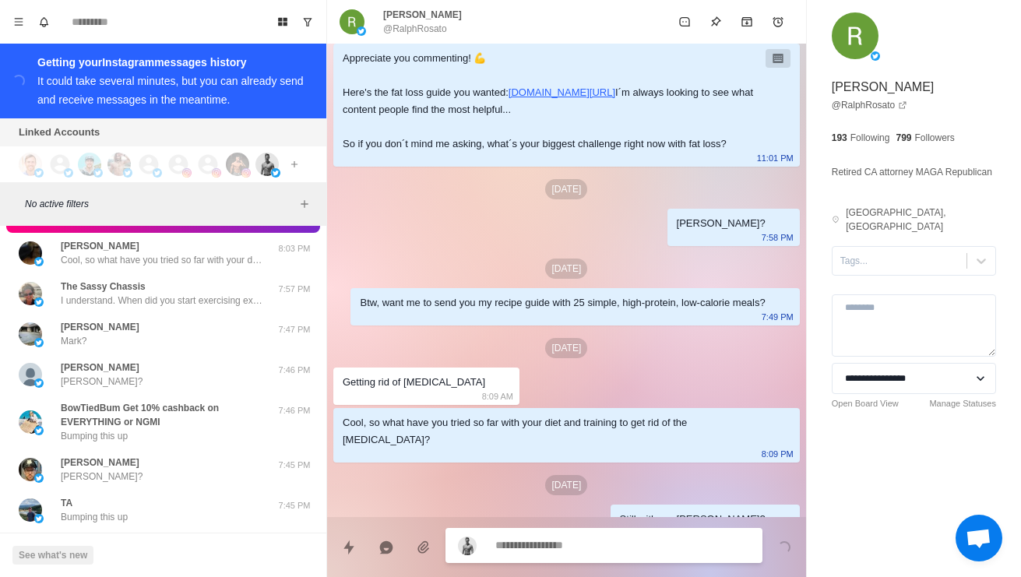
scroll to position [131, 0]
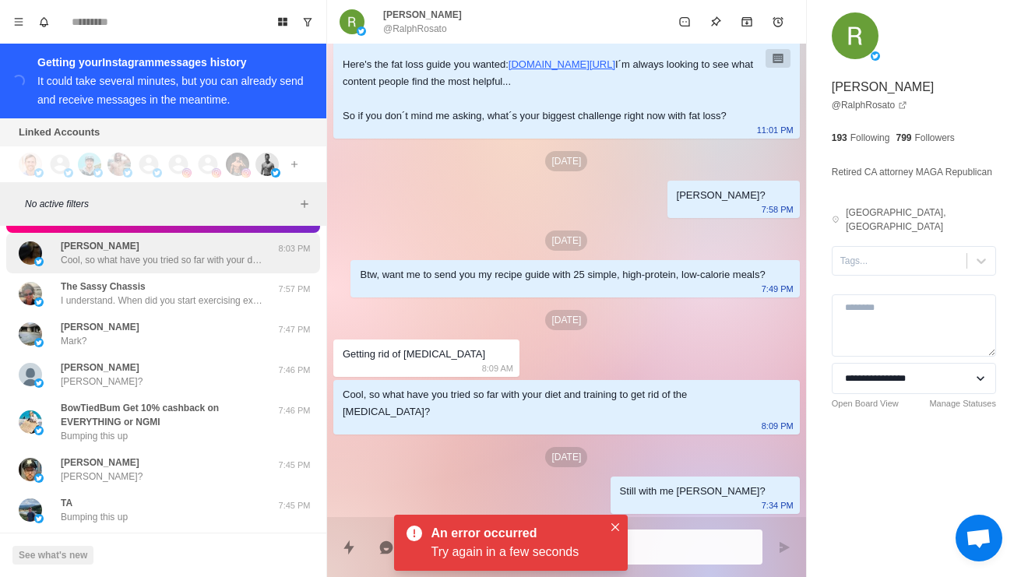
click at [177, 267] on div "[PERSON_NAME], so what have you tried so far with your diet and training to tra…" at bounding box center [162, 253] width 202 height 28
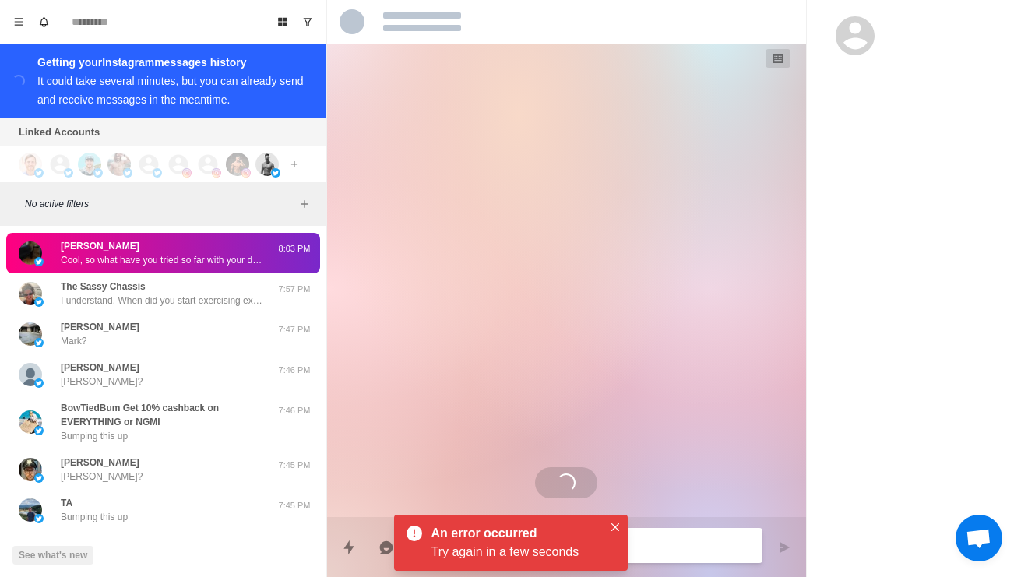
scroll to position [0, 0]
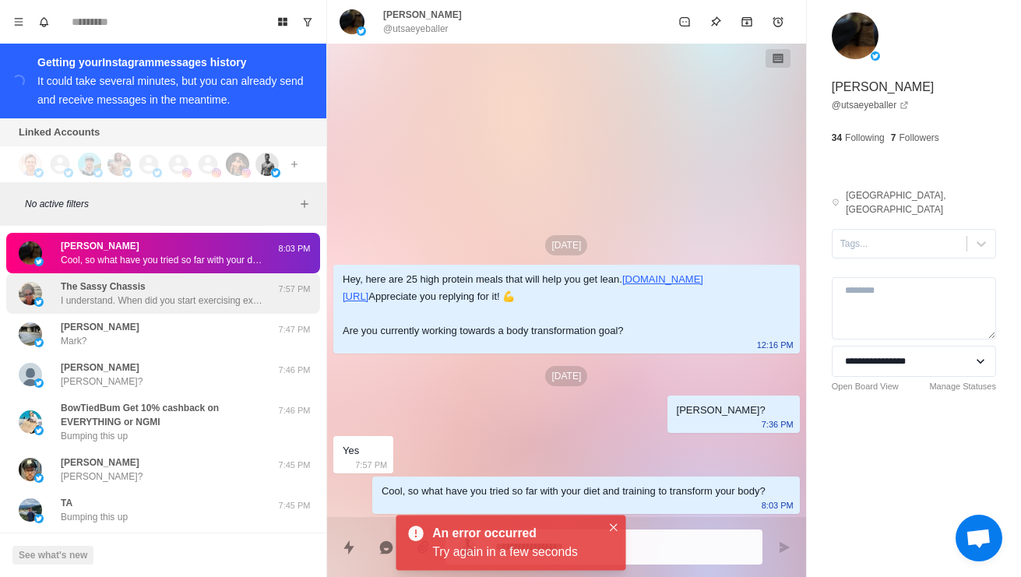
click at [210, 307] on div "The Sassy Chassis I understand. When did you start exercising exactly? Just to …" at bounding box center [162, 293] width 202 height 28
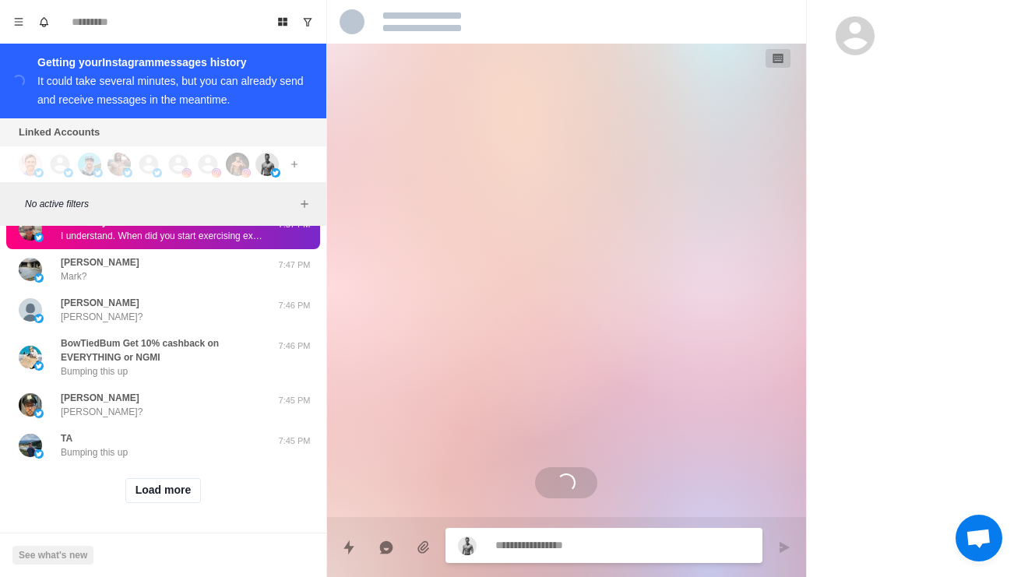
scroll to position [9623, 0]
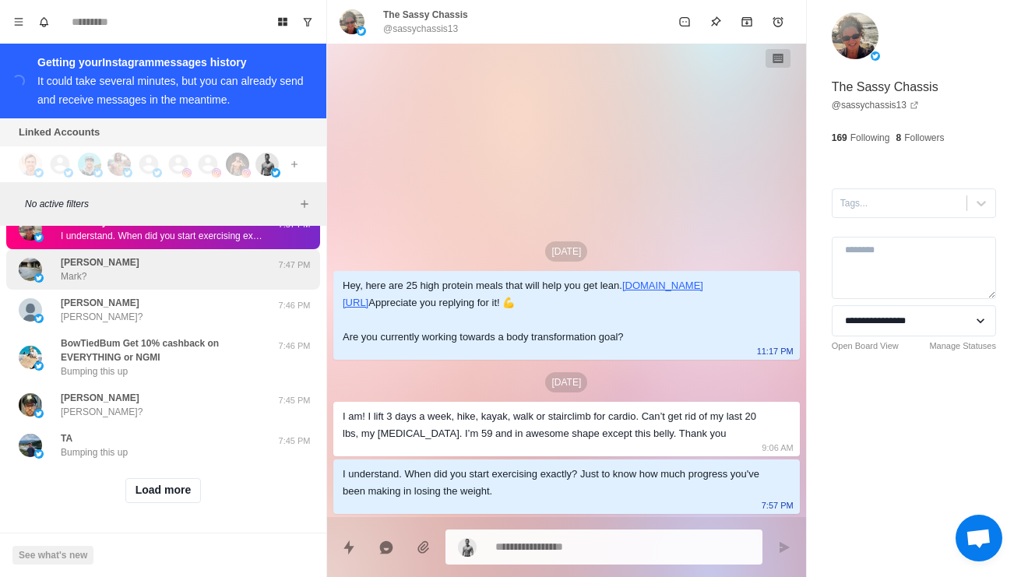
click at [158, 283] on div "[PERSON_NAME] [PERSON_NAME]?" at bounding box center [147, 269] width 256 height 28
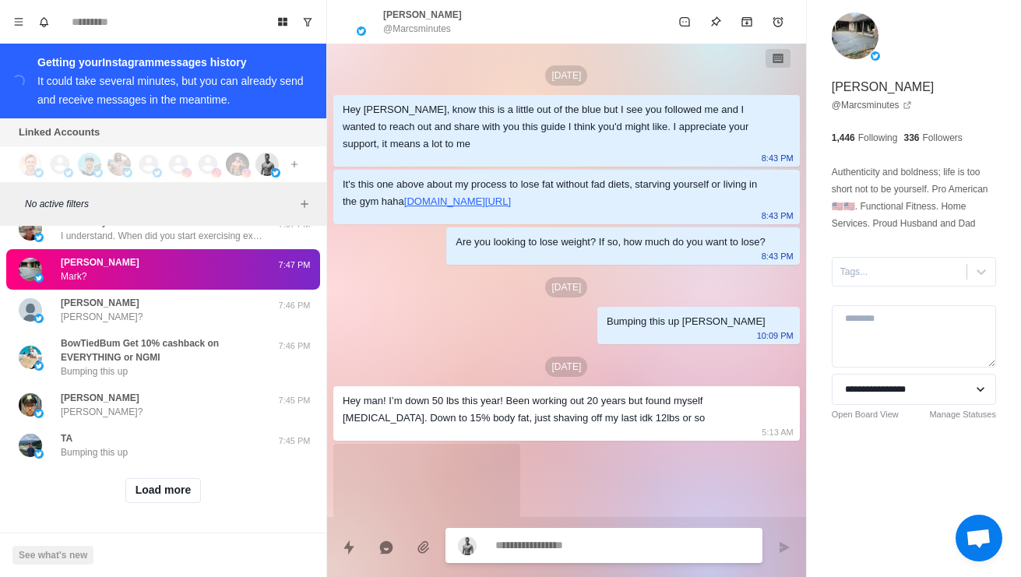
scroll to position [478, 0]
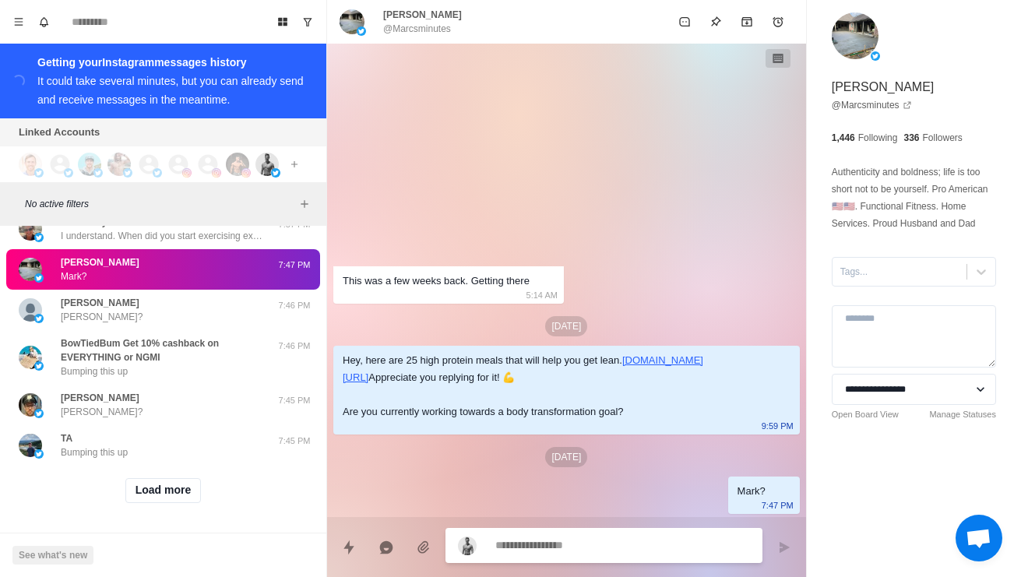
click at [645, 550] on textarea at bounding box center [622, 545] width 255 height 23
type textarea "*"
paste textarea "**********"
type textarea "**********"
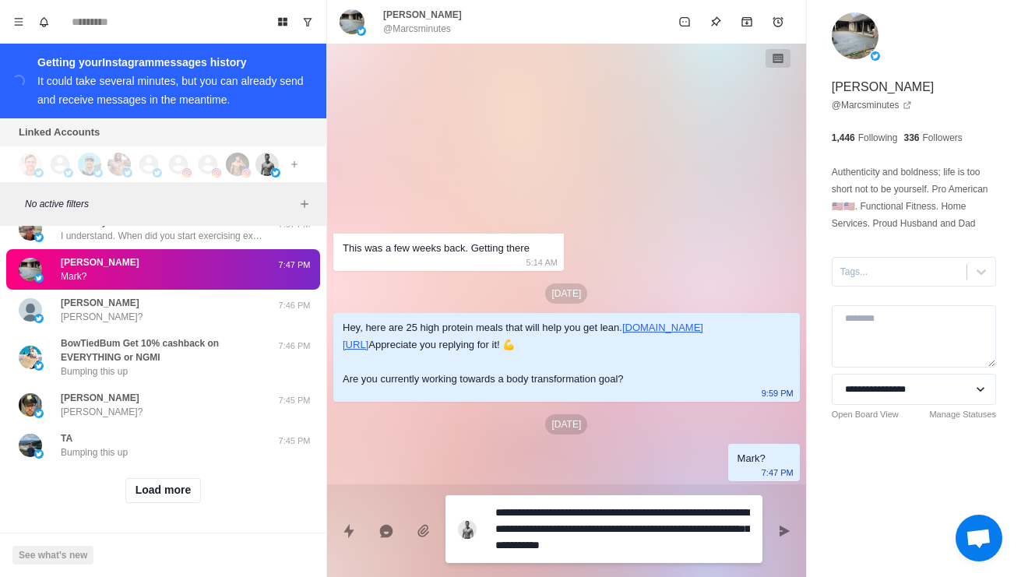
type textarea "*"
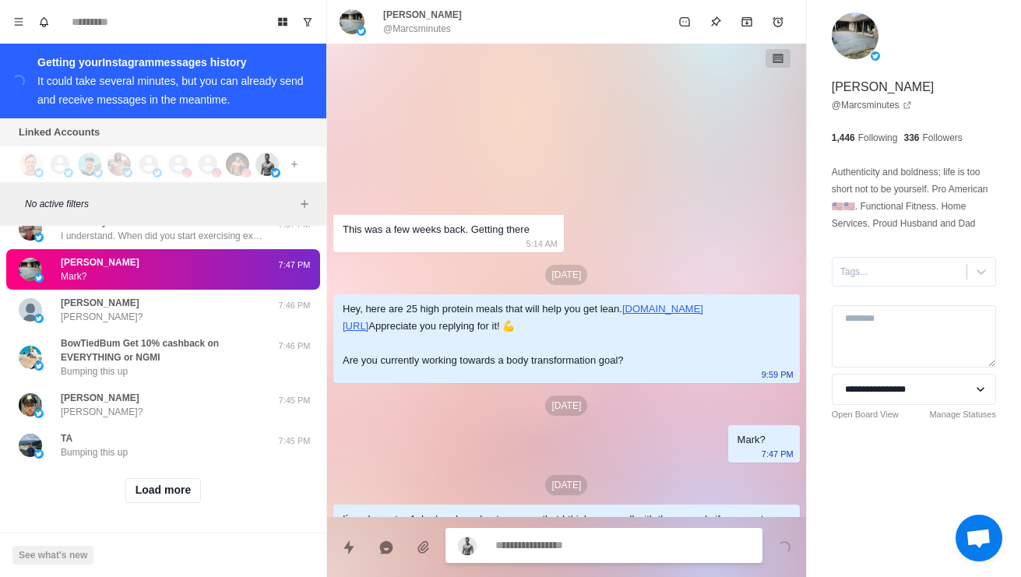
scroll to position [574, 0]
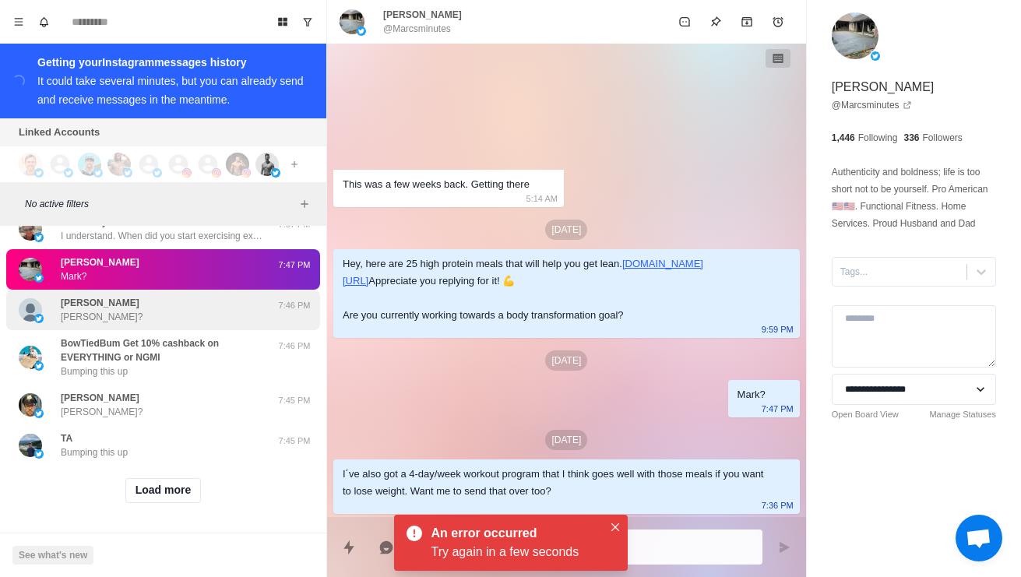
click at [76, 324] on p "[PERSON_NAME]?" at bounding box center [102, 317] width 82 height 14
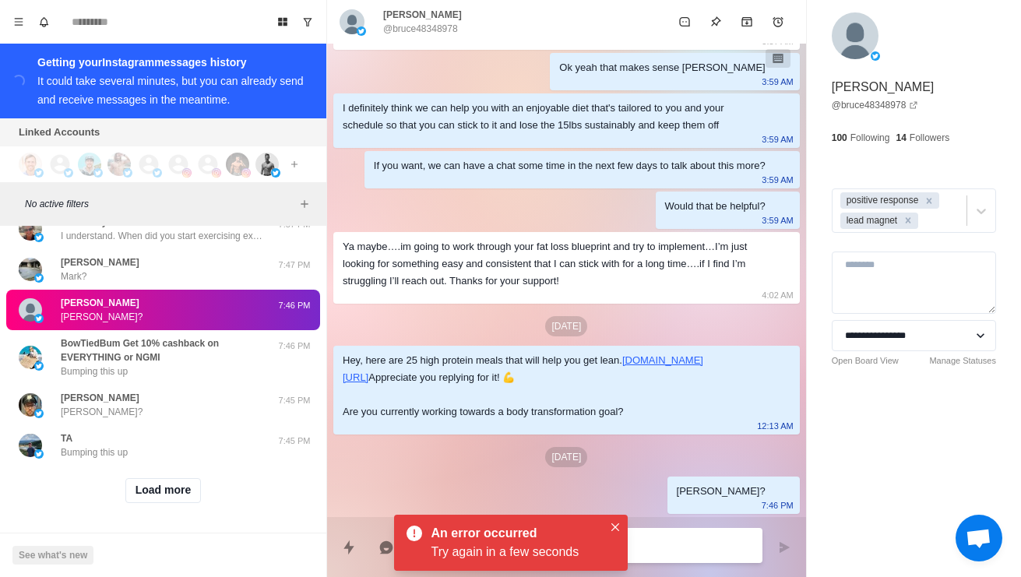
scroll to position [9690, 0]
type textarea "*"
